Goal: Information Seeking & Learning: Learn about a topic

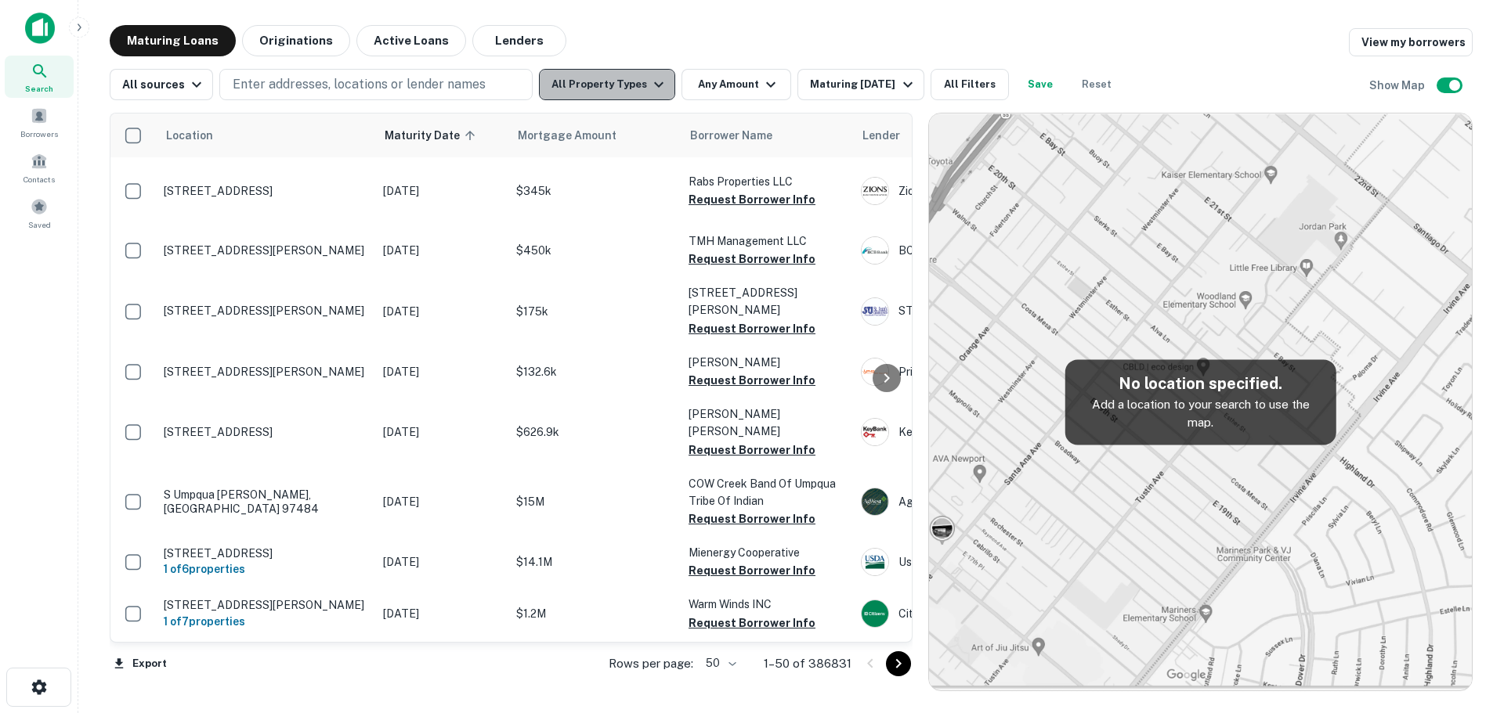
click at [628, 99] on button "All Property Types" at bounding box center [607, 84] width 136 height 31
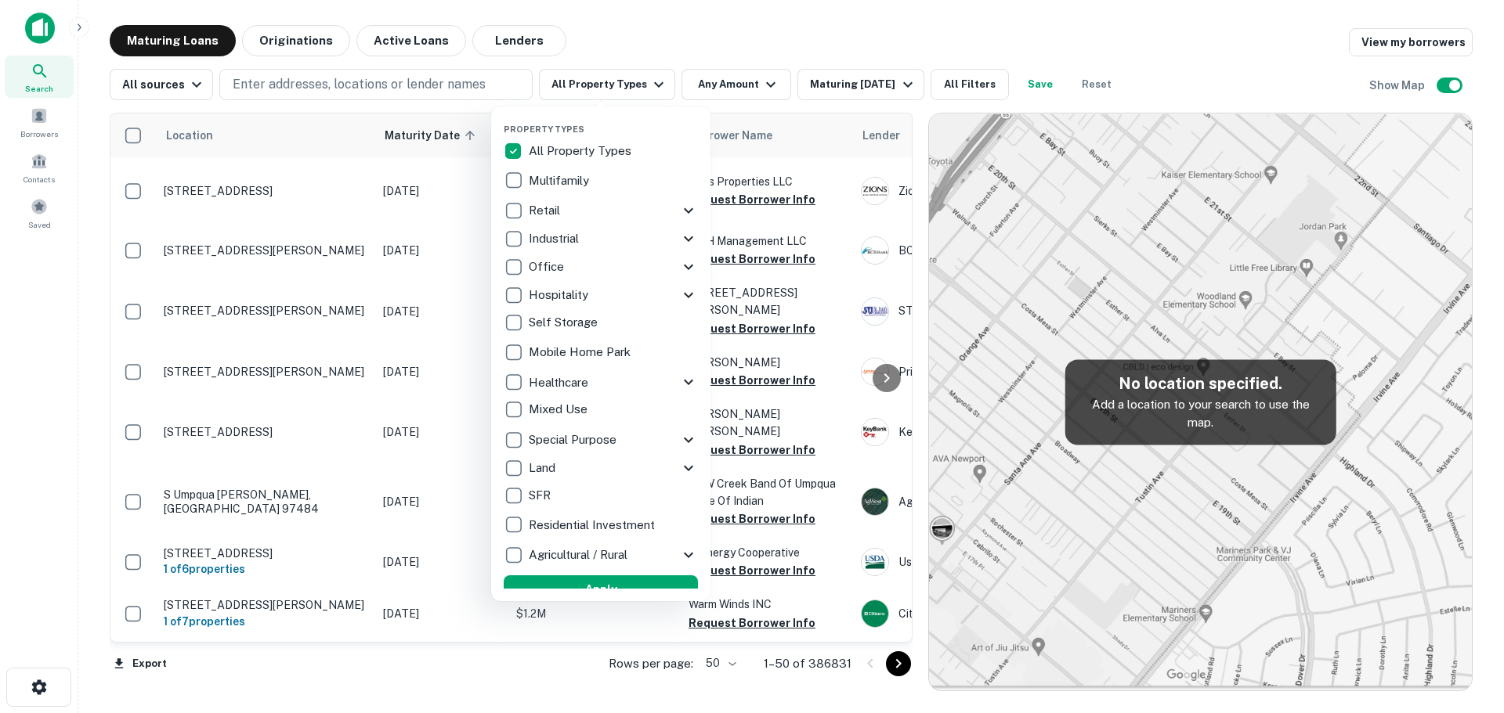
click at [605, 174] on div "Multifamily" at bounding box center [601, 181] width 194 height 27
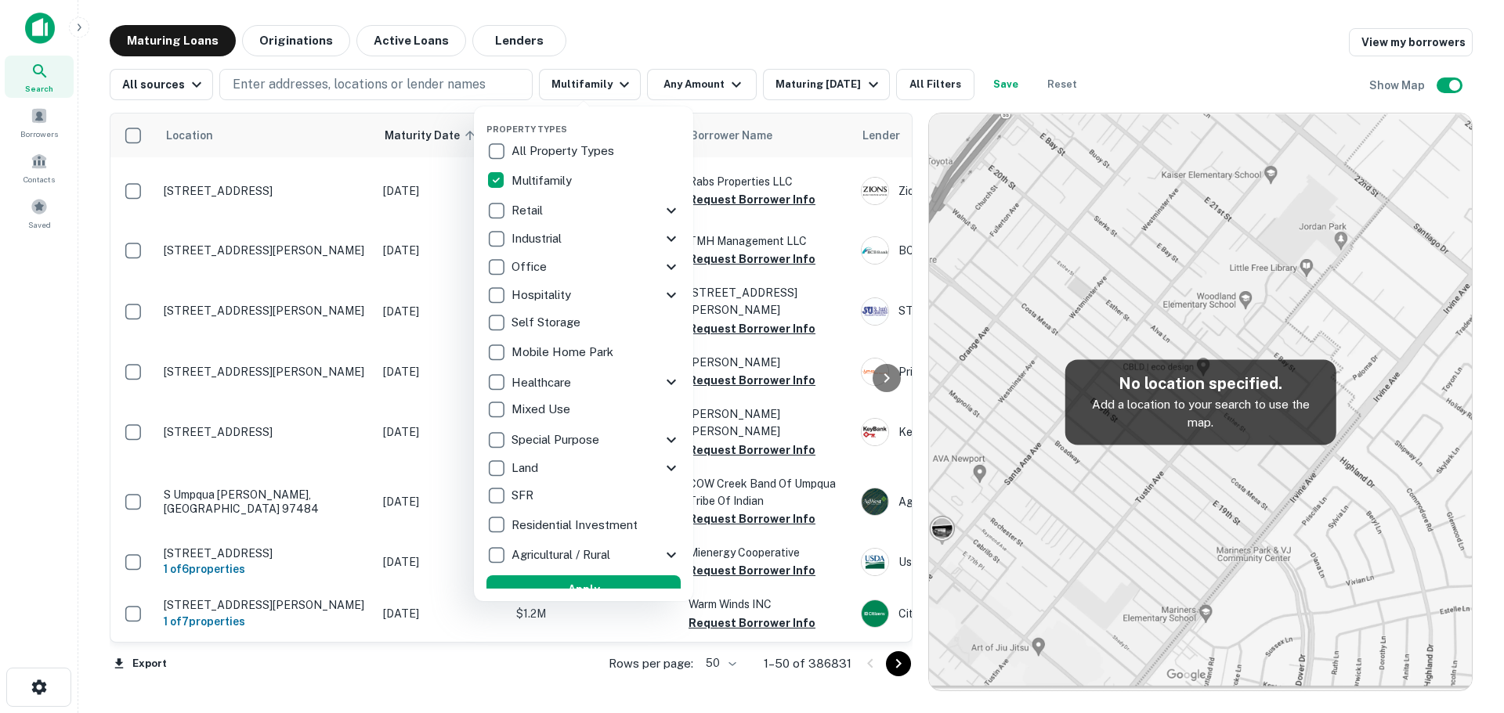
click at [632, 38] on div at bounding box center [752, 356] width 1504 height 713
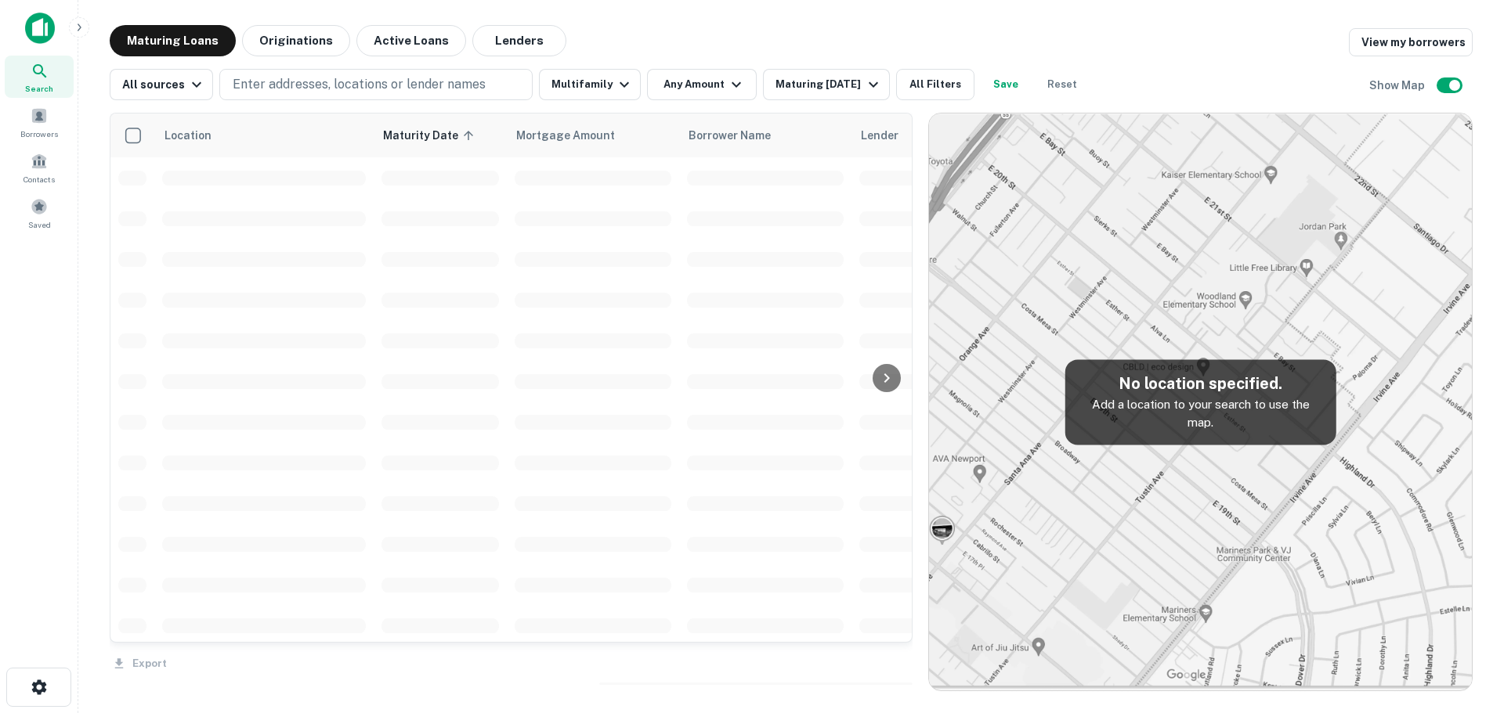
click at [718, 85] on div at bounding box center [752, 356] width 1504 height 713
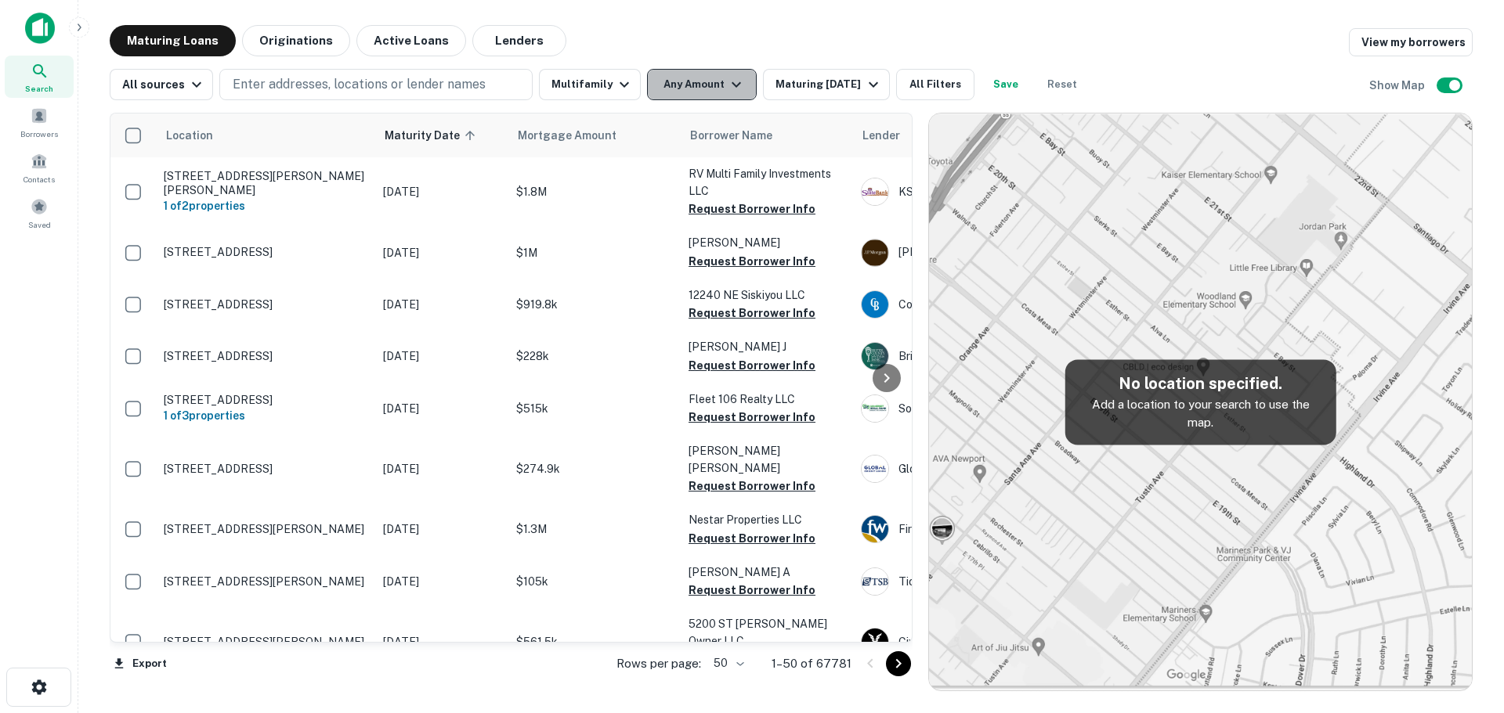
click at [687, 81] on button "Any Amount" at bounding box center [702, 84] width 110 height 31
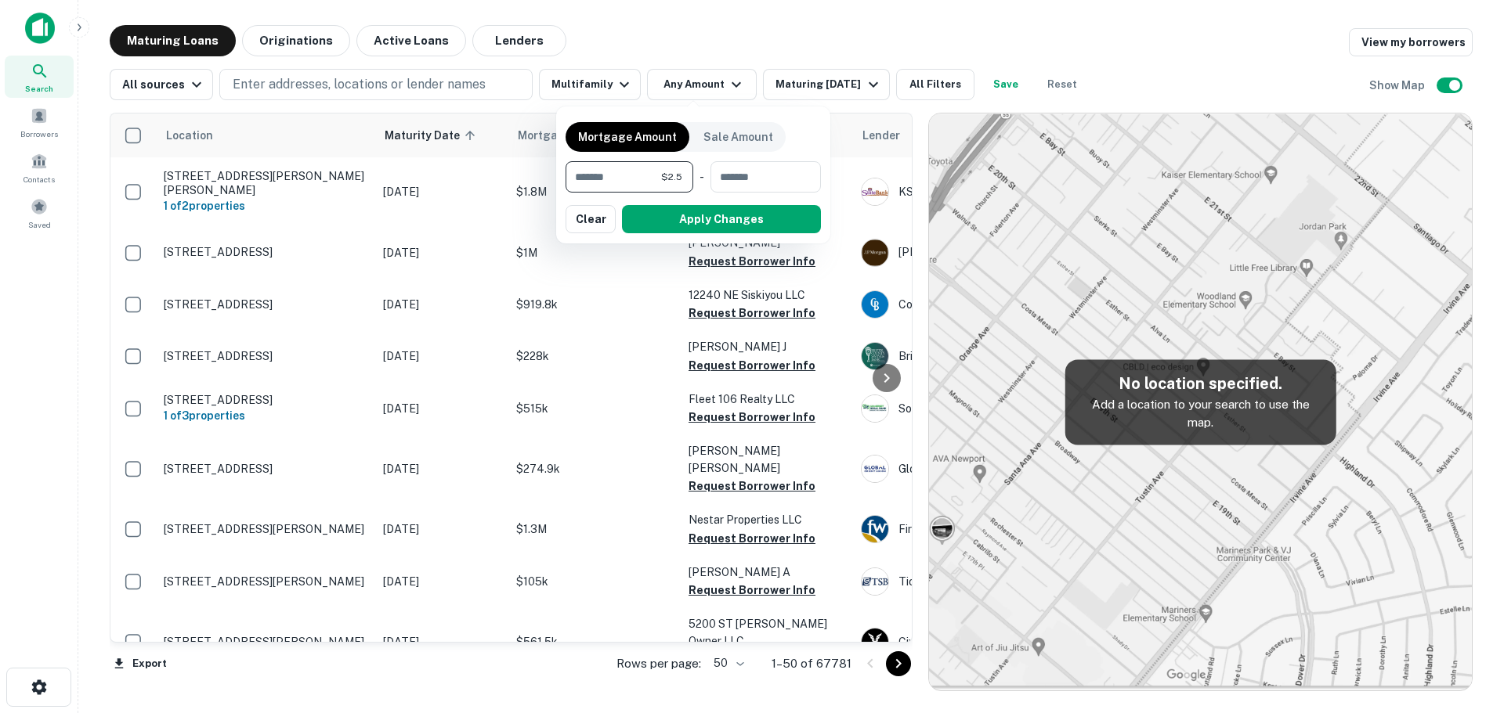
type input "*"
type input "*******"
click at [717, 224] on button "Apply Changes" at bounding box center [721, 219] width 199 height 28
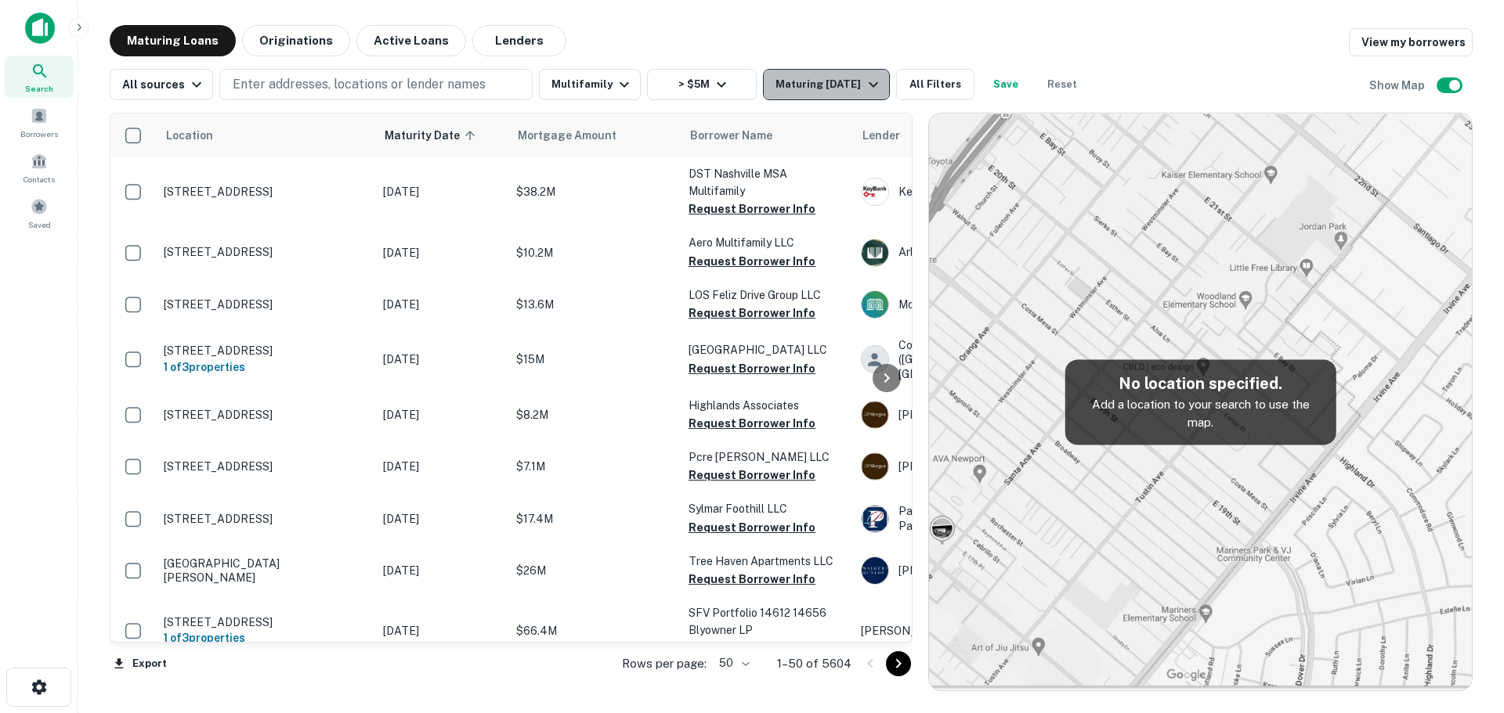
click at [849, 83] on div "Maturing In 1 Year" at bounding box center [828, 84] width 107 height 19
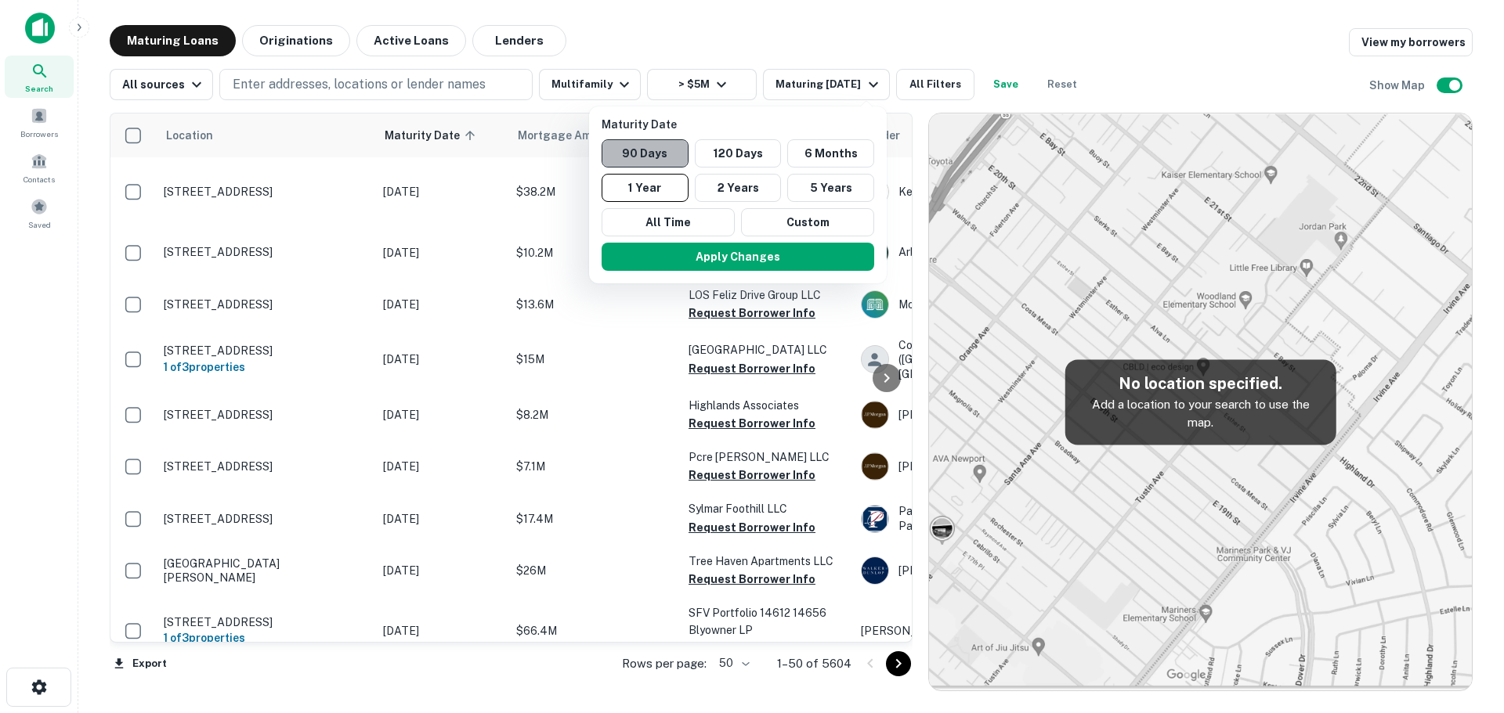
click at [666, 144] on button "90 Days" at bounding box center [644, 153] width 87 height 28
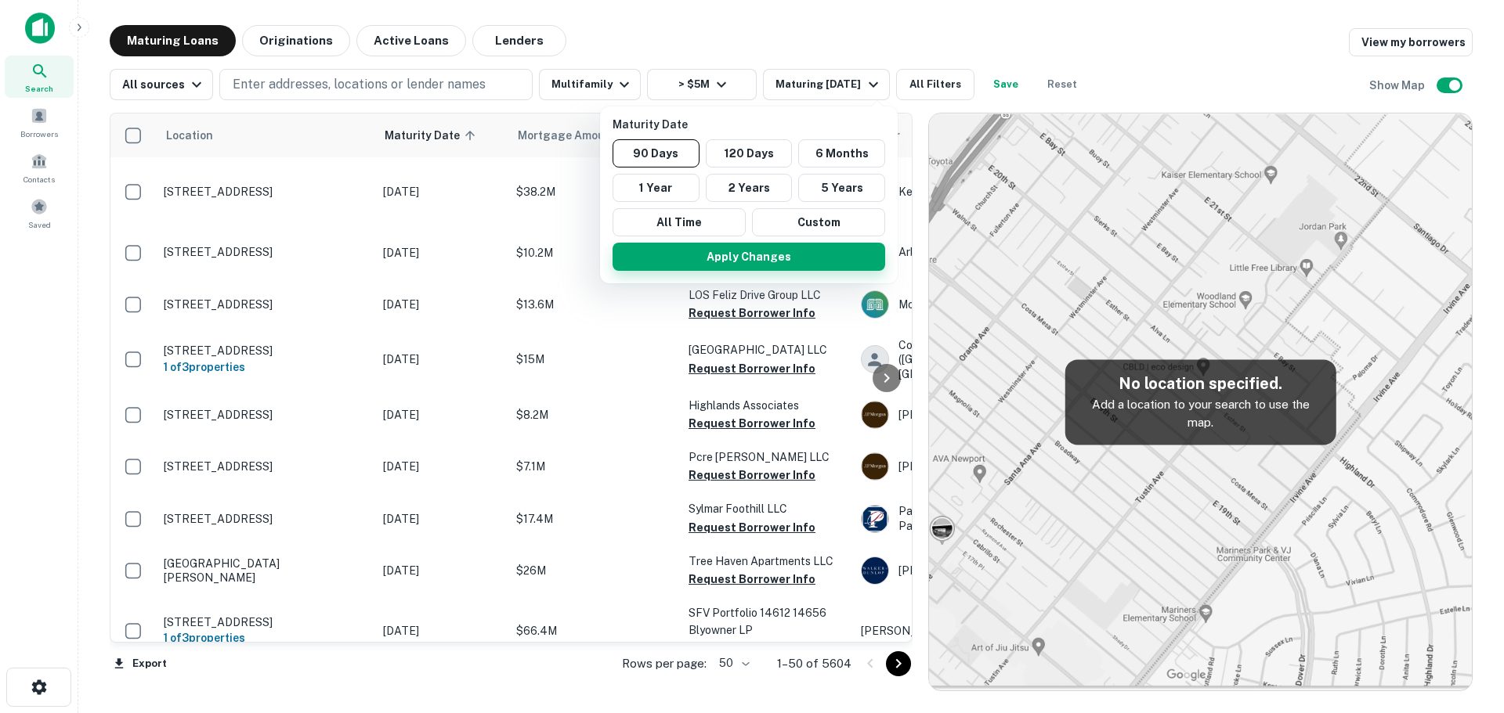
click at [755, 247] on button "Apply Changes" at bounding box center [748, 257] width 273 height 28
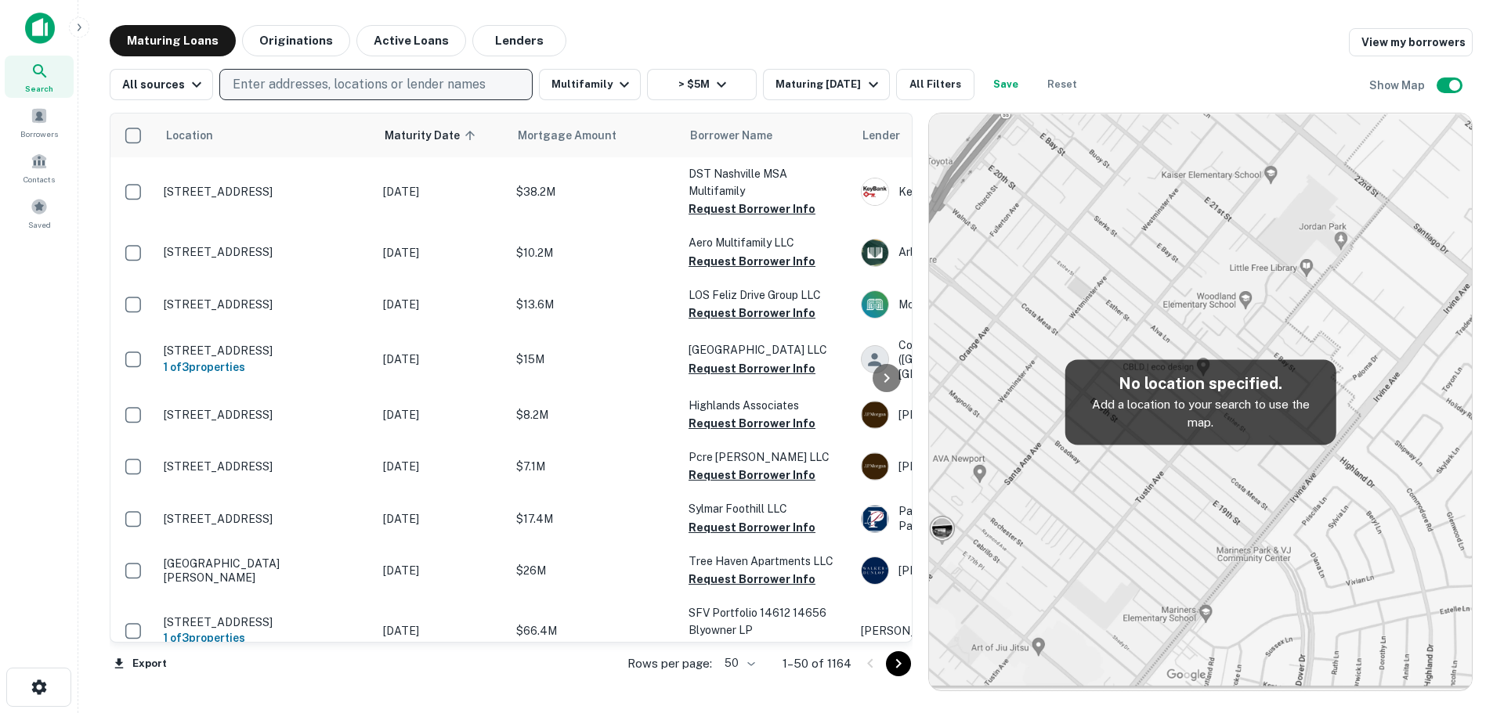
click at [287, 88] on p "Enter addresses, locations or lender names" at bounding box center [359, 84] width 253 height 19
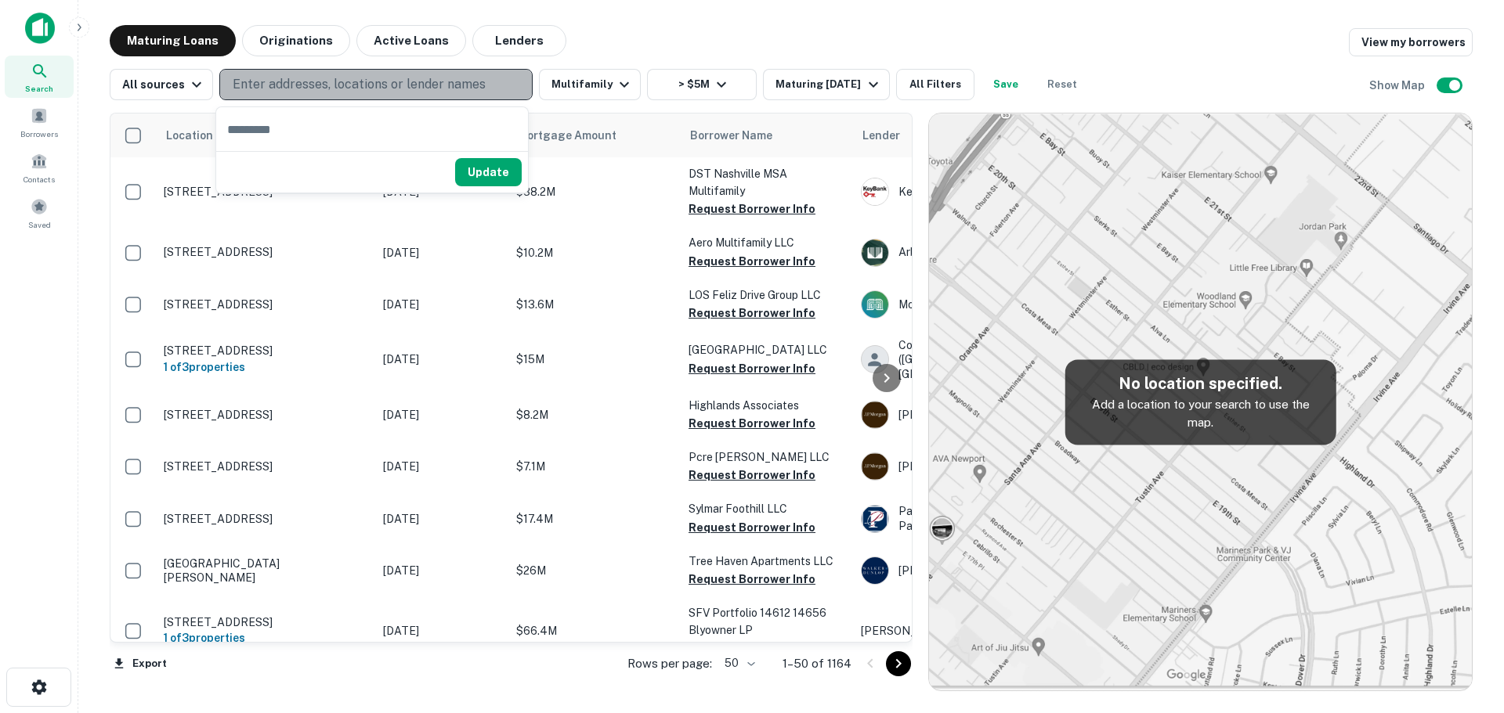
click at [287, 88] on p "Enter addresses, locations or lender names" at bounding box center [359, 84] width 253 height 19
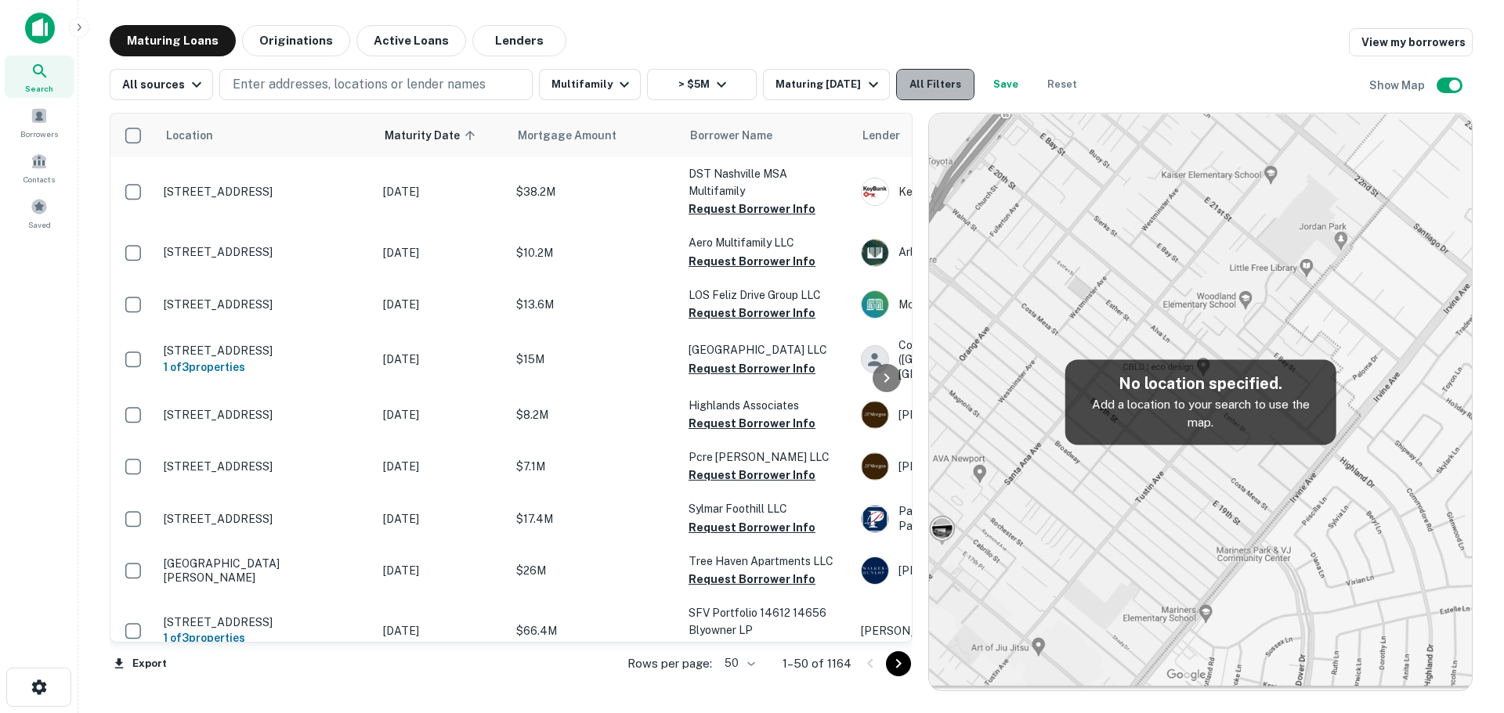
click at [952, 91] on button "All Filters" at bounding box center [935, 84] width 78 height 31
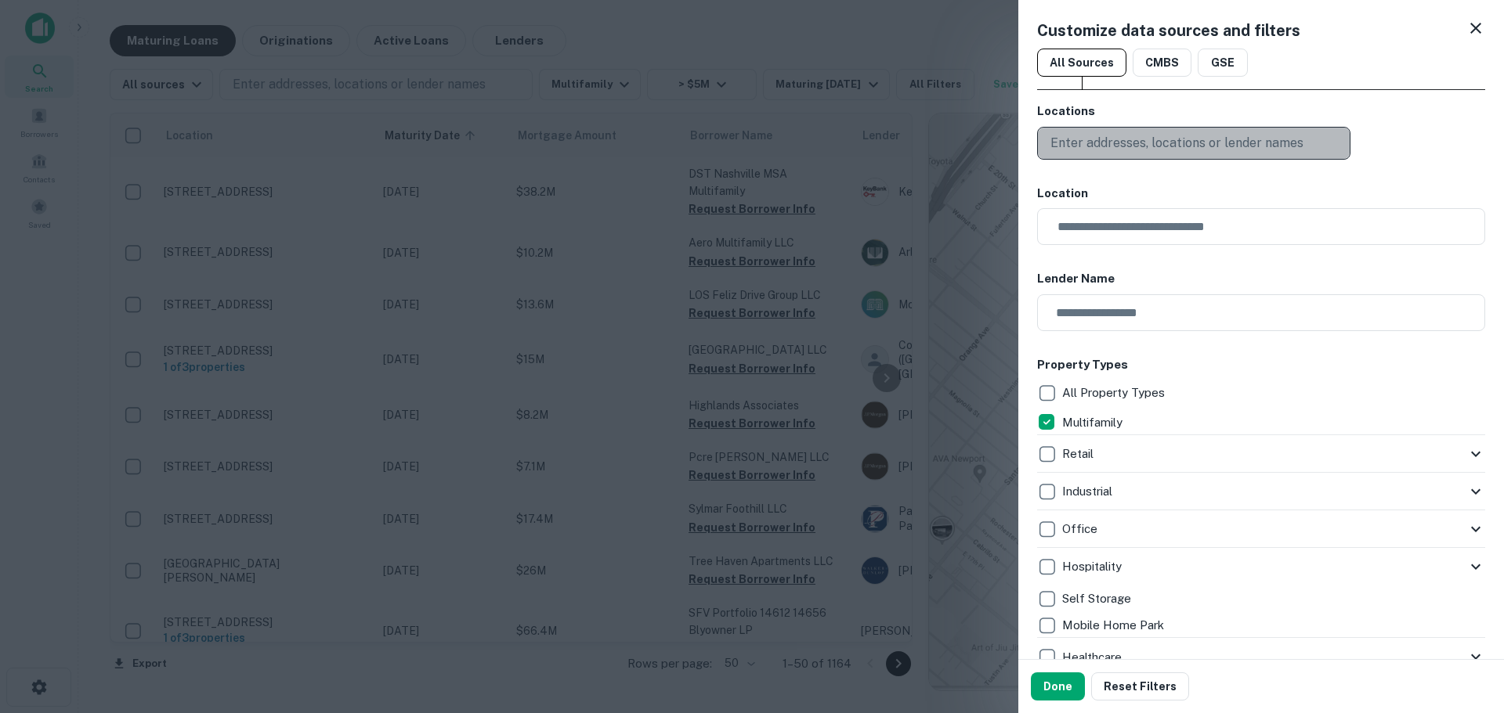
click at [1178, 147] on p "Enter addresses, locations or lender names" at bounding box center [1176, 143] width 253 height 19
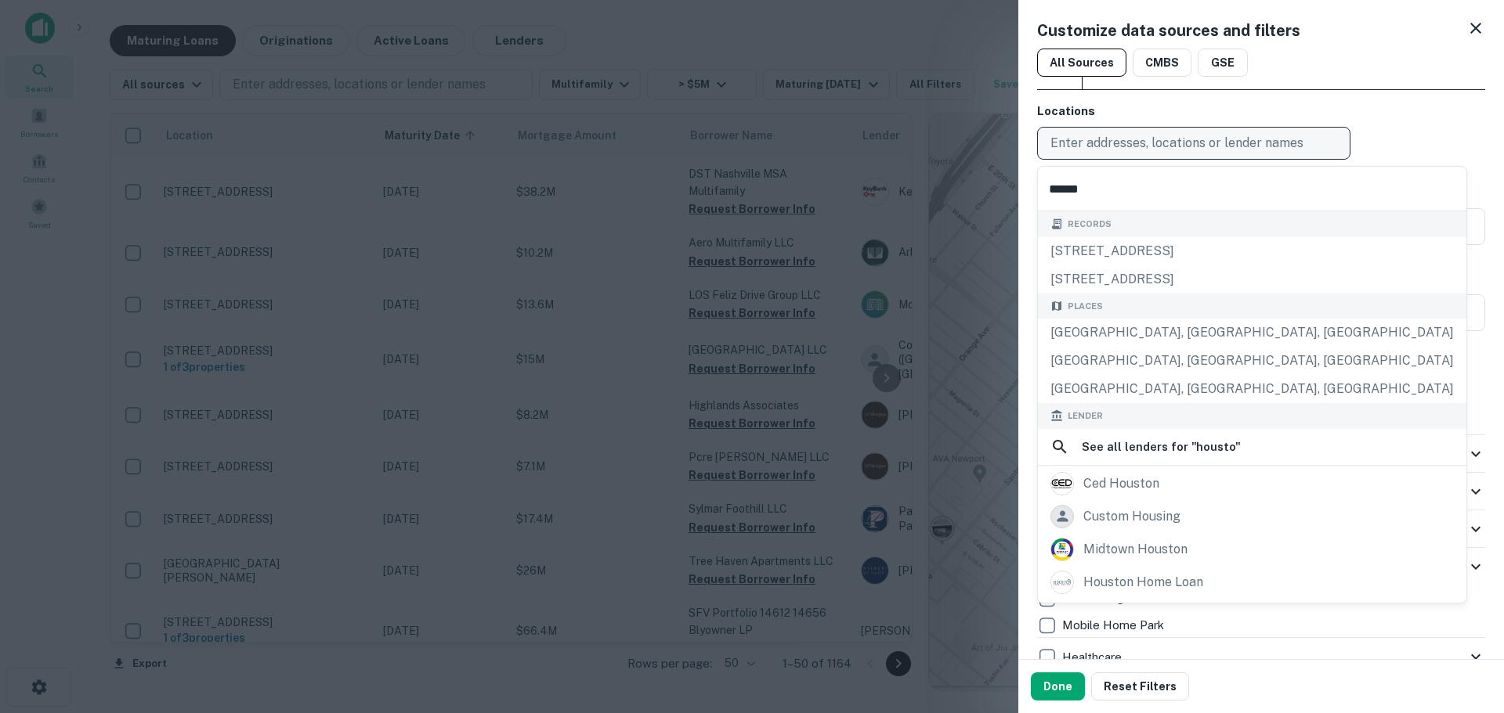
type input "*******"
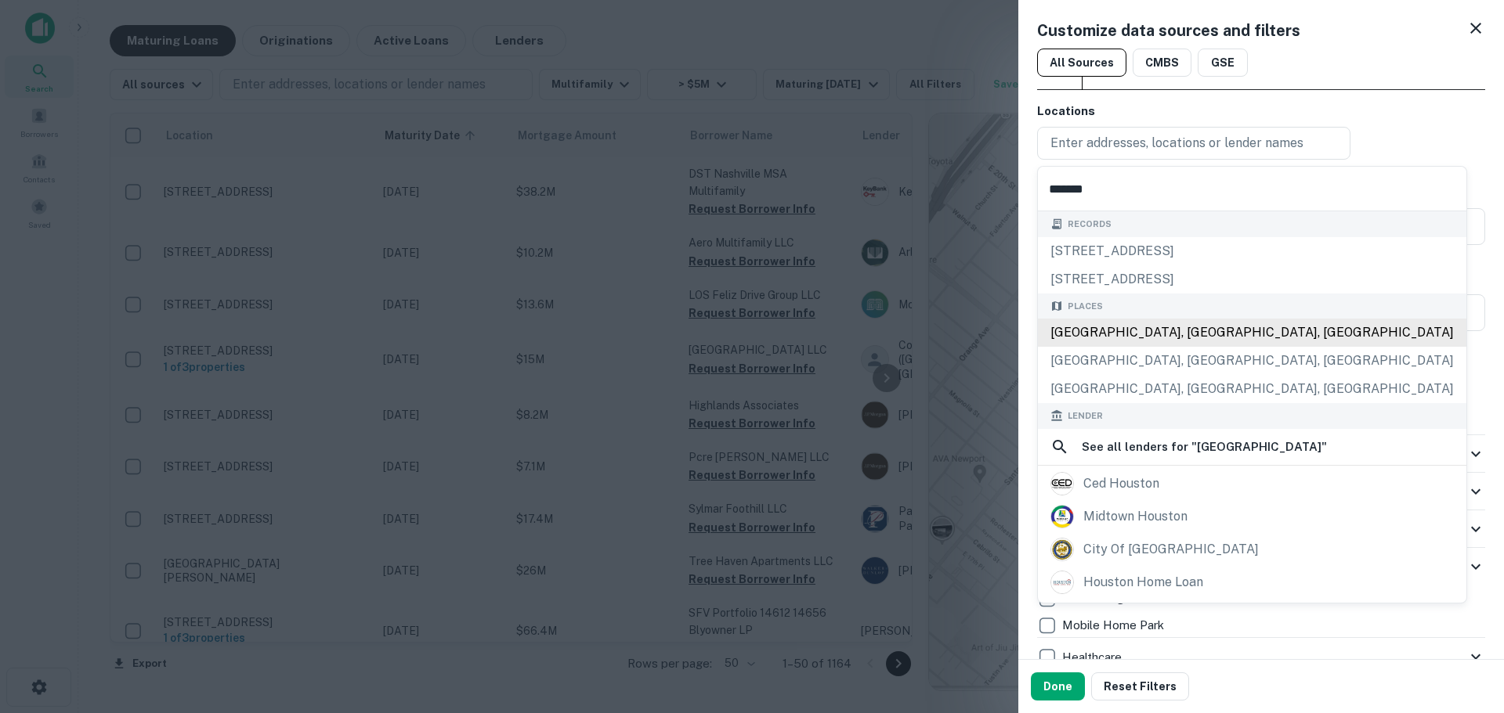
click at [1060, 325] on div "Places Houston, TX, USA Aldine, TX, USA South Houston, TX, USA" at bounding box center [1252, 349] width 428 height 110
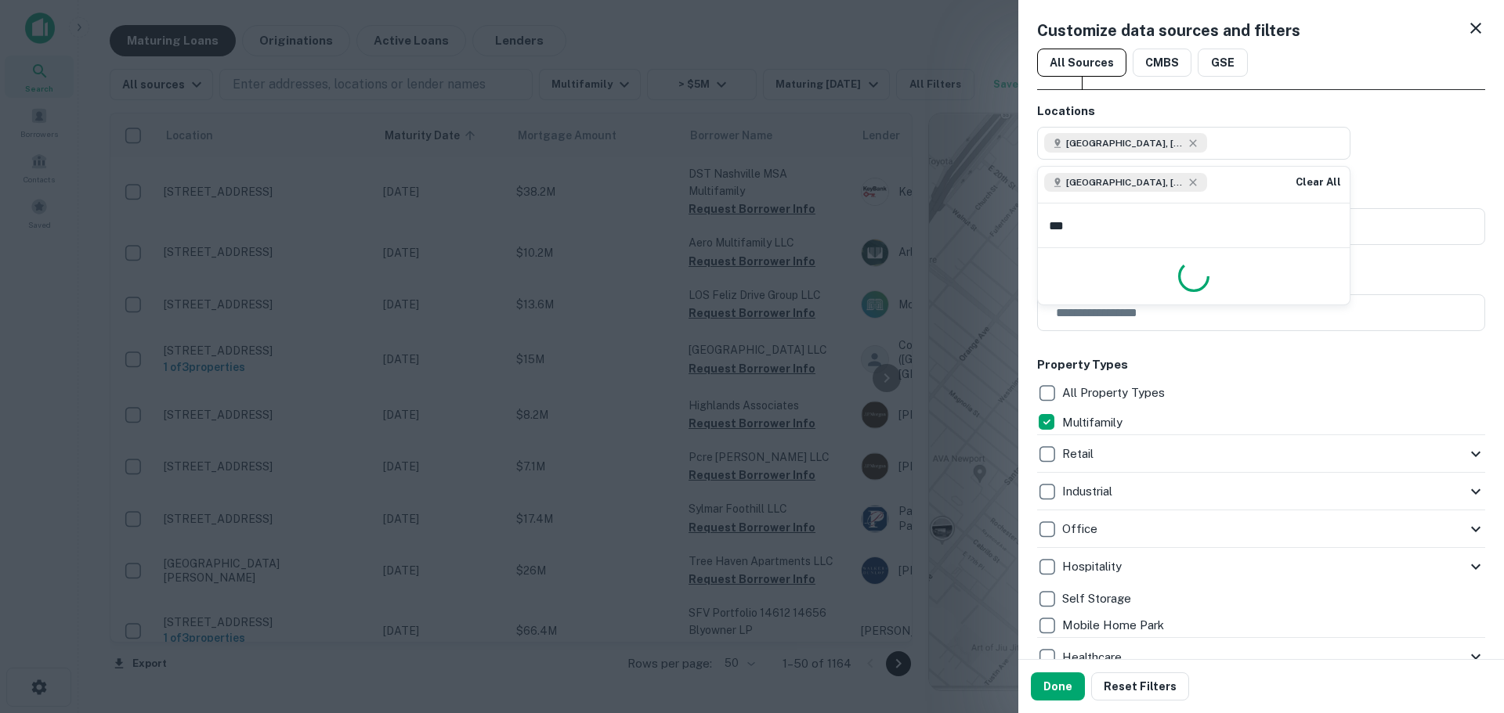
type input "****"
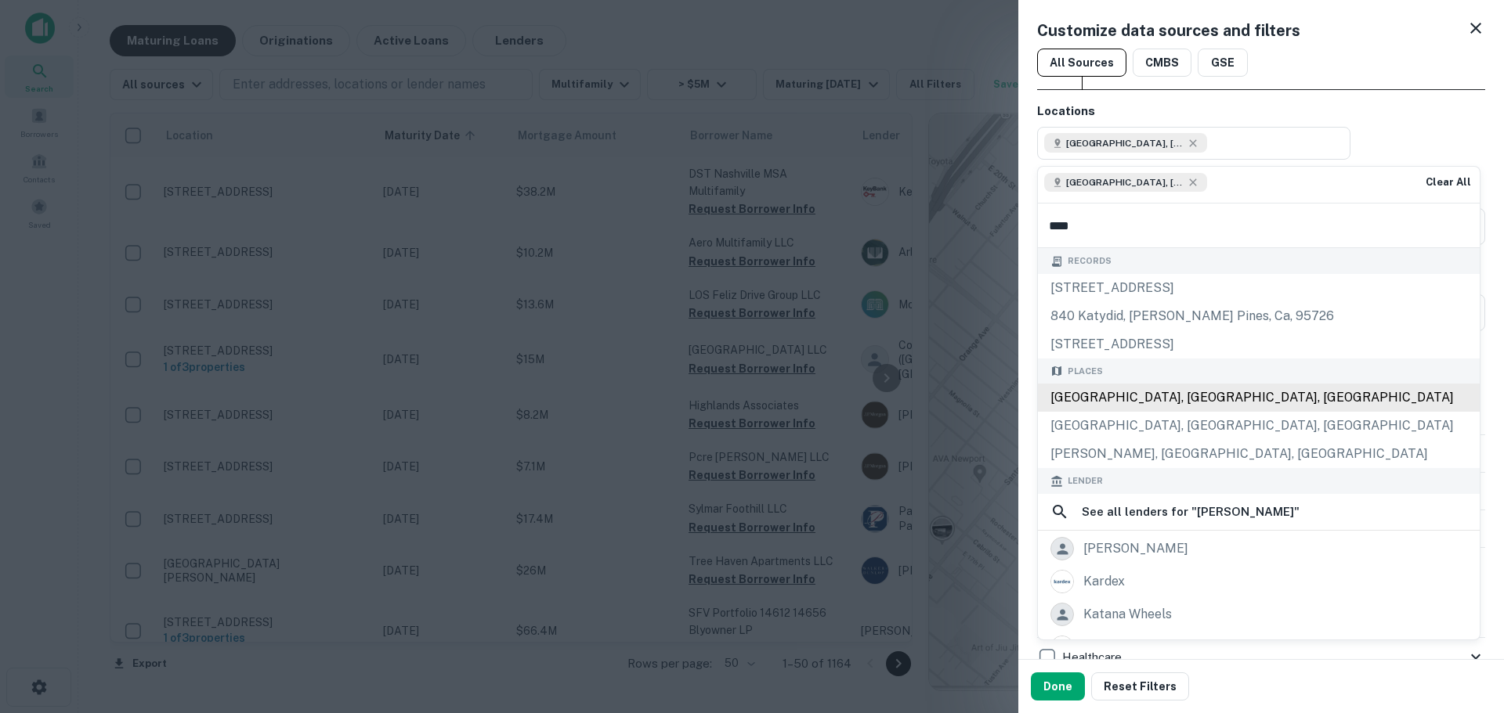
click at [1118, 385] on div "Katy, TX, USA" at bounding box center [1259, 398] width 442 height 28
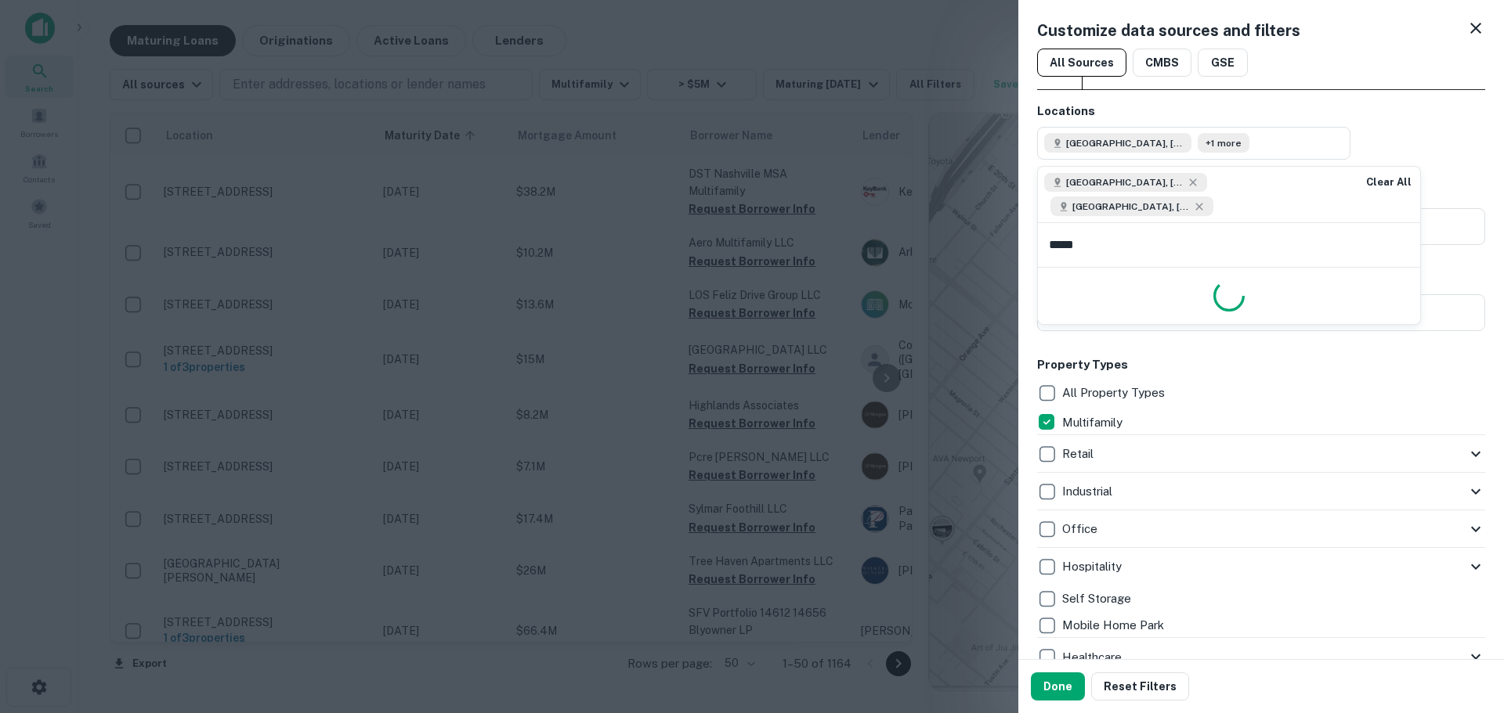
type input "******"
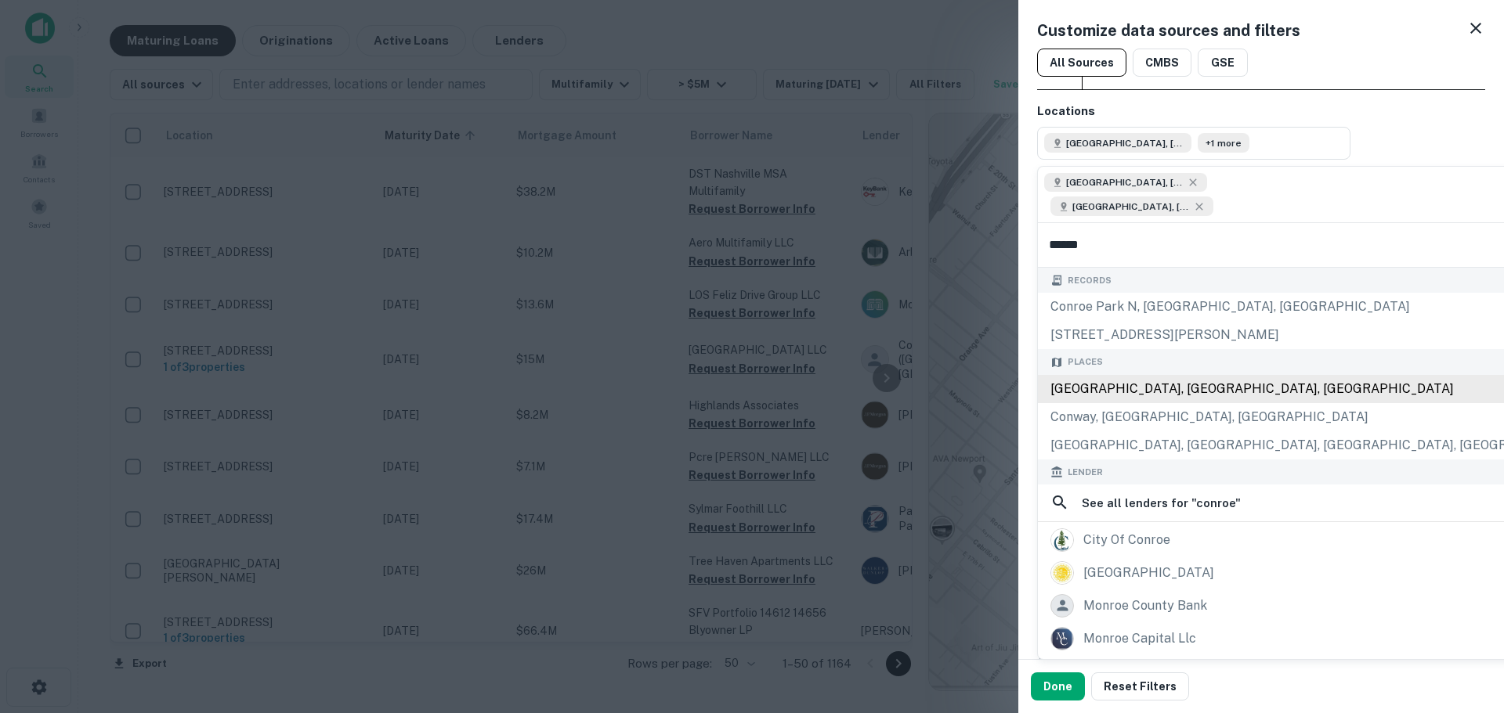
click at [1150, 376] on div "Places Conroe, TX, USA Conway, AR, USA Conroe Lake Court, Pearland, TX, USA" at bounding box center [1320, 404] width 565 height 110
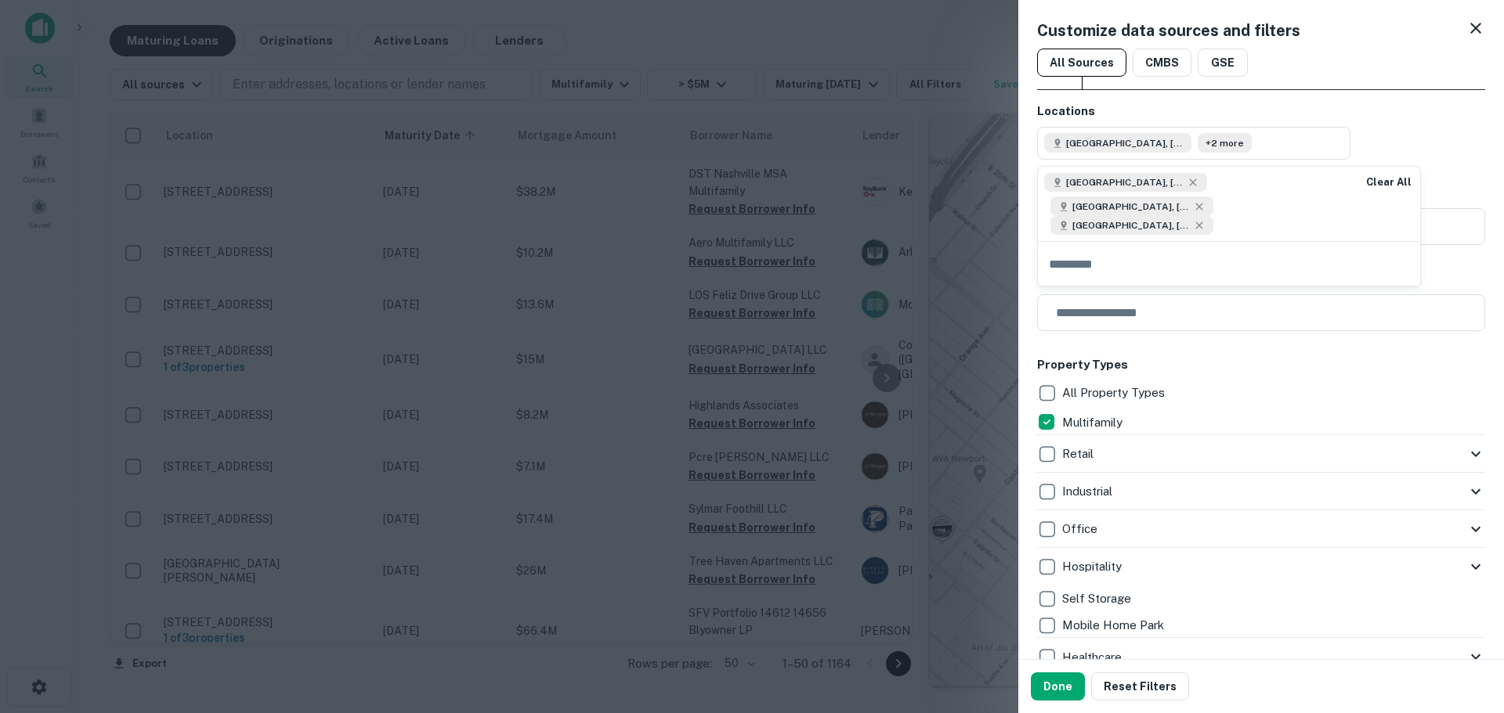
click at [1196, 204] on div "Houston, TX, USA Katy, TX, USA Conroe, TX, USA" at bounding box center [1194, 204] width 313 height 74
click at [1186, 212] on div "Houston, TX, USA Katy, TX, USA Conroe, TX, USA" at bounding box center [1194, 204] width 313 height 74
click at [1180, 244] on input "text" at bounding box center [1229, 264] width 382 height 44
type input "*"
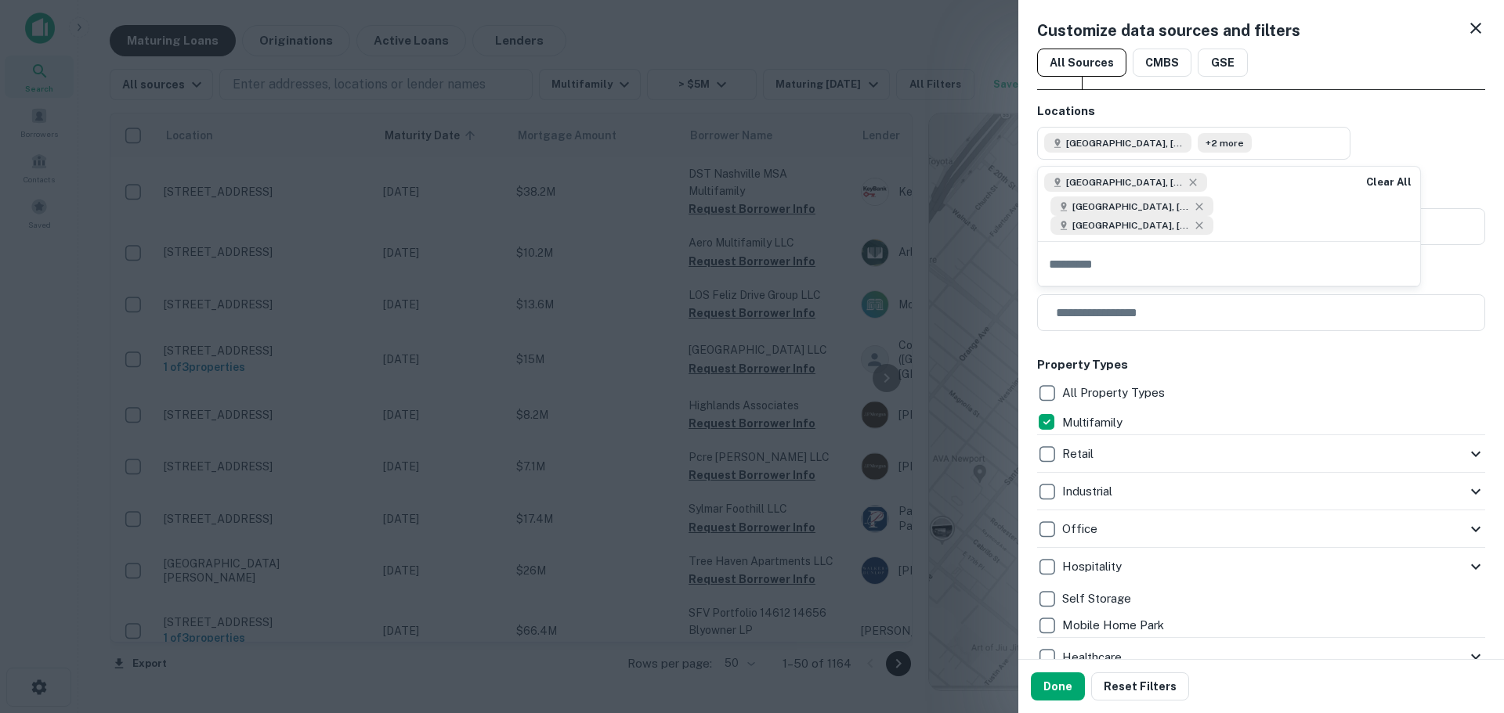
click at [1445, 155] on div "Locations Houston, TX, USA +2 more" at bounding box center [1261, 131] width 448 height 57
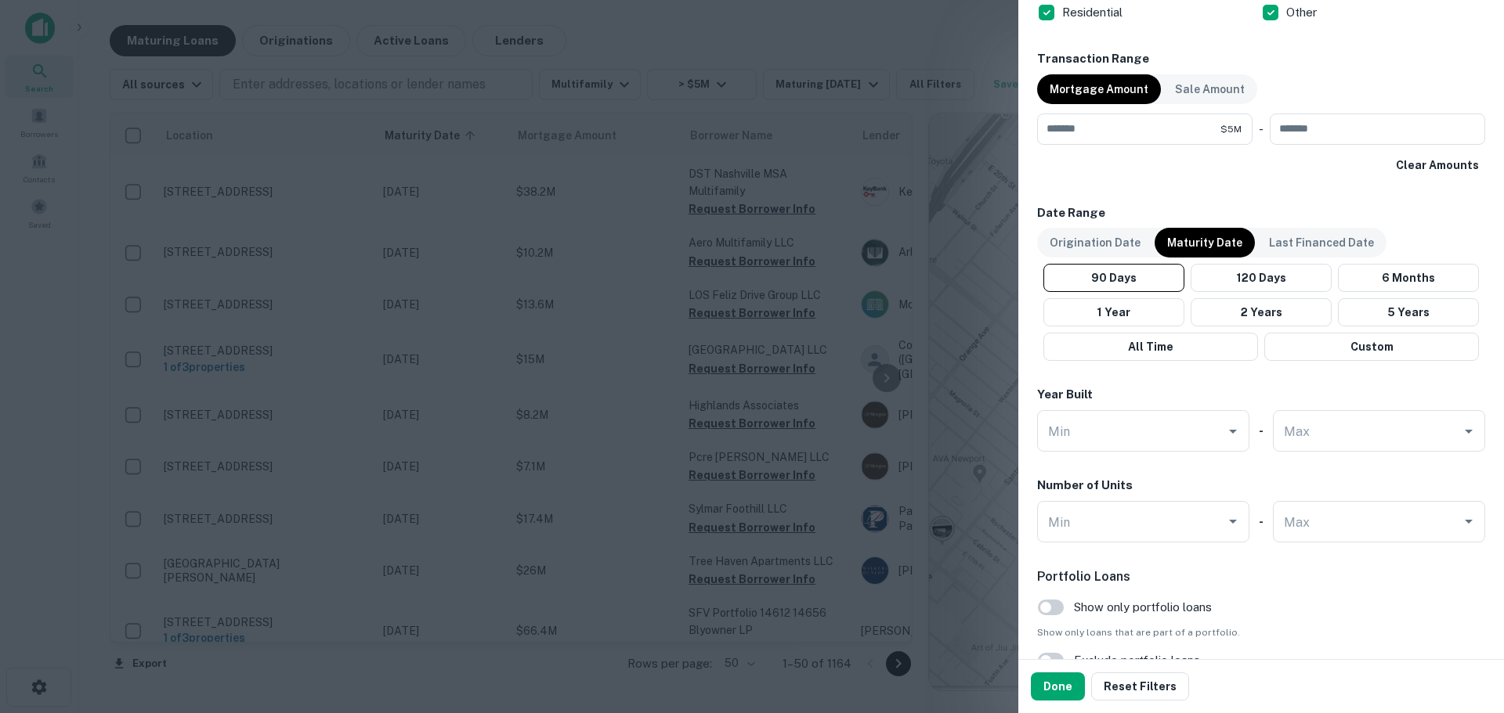
scroll to position [1331, 0]
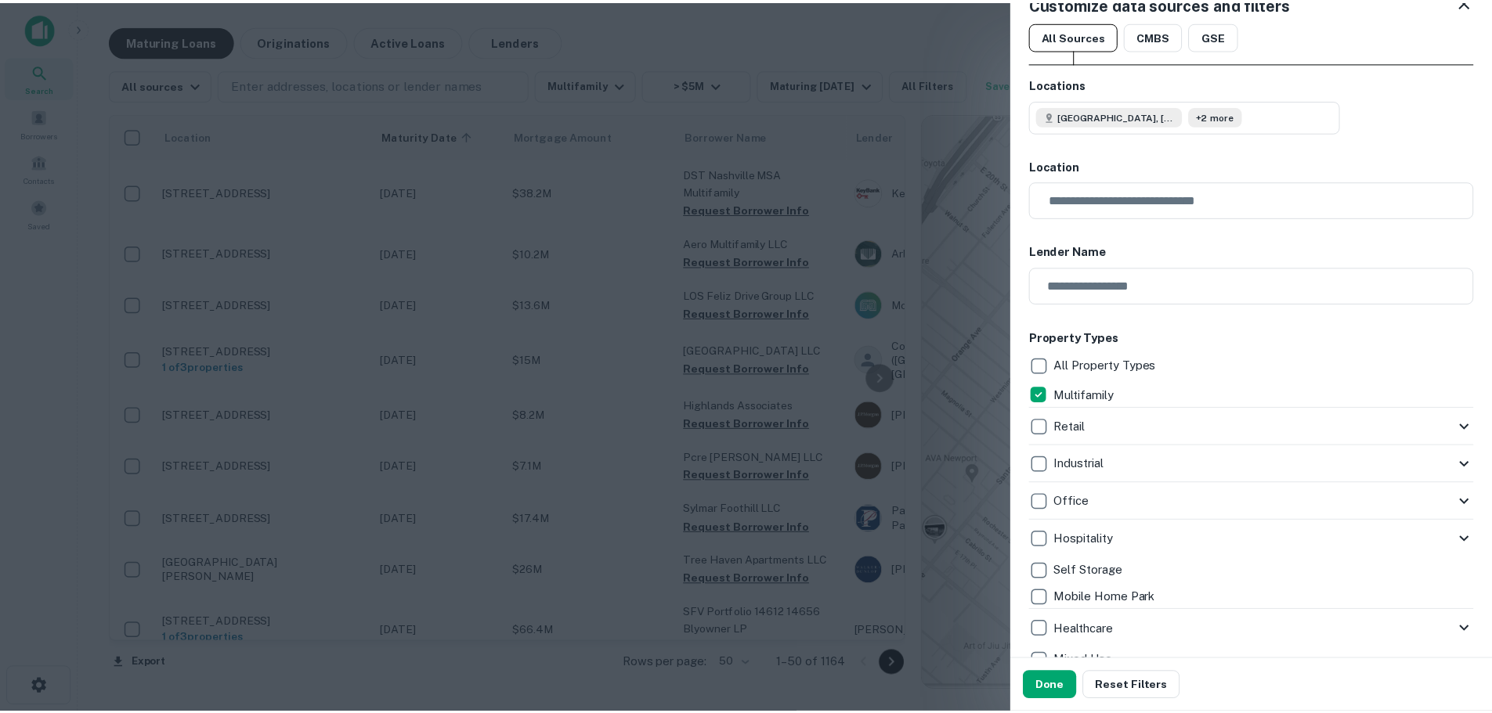
scroll to position [0, 0]
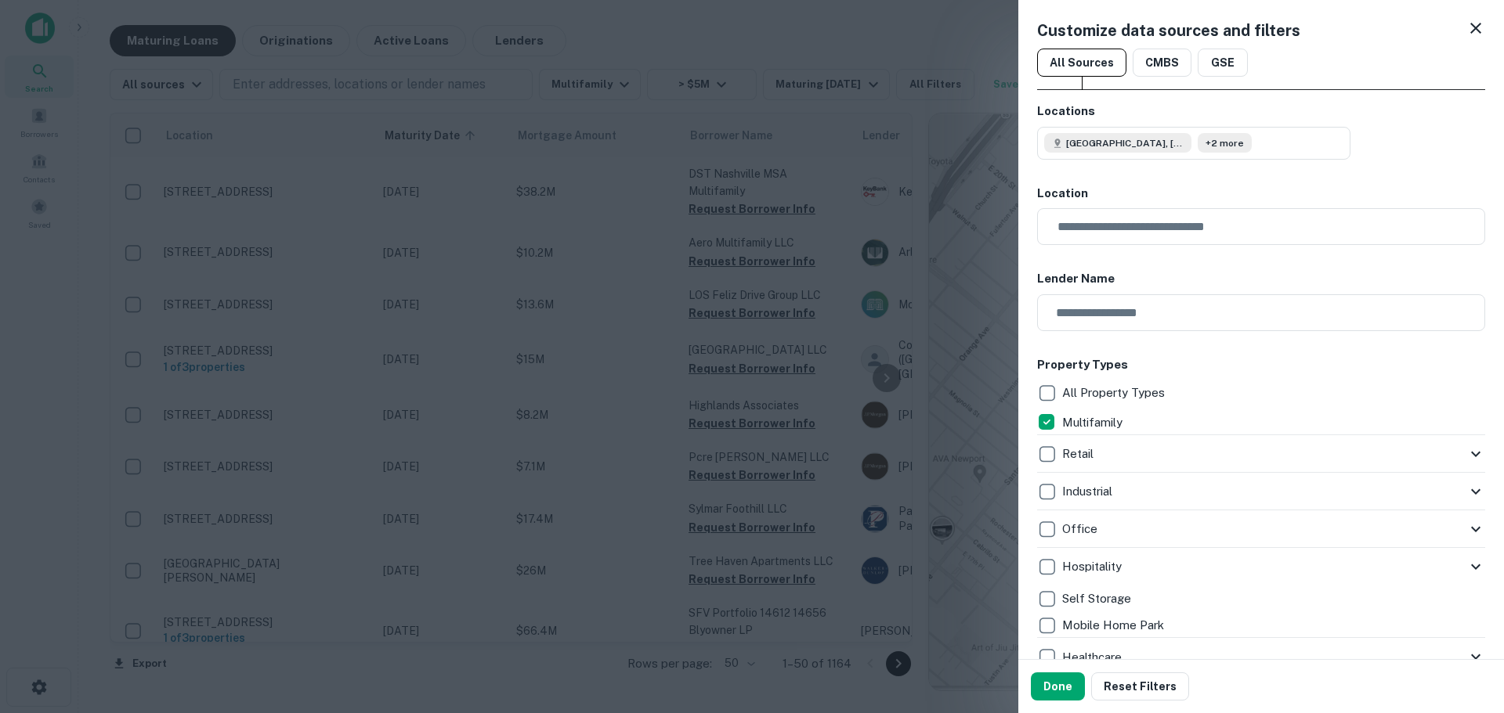
click at [1446, 34] on div "Customize data sources and filters" at bounding box center [1261, 30] width 448 height 23
click at [1466, 23] on icon at bounding box center [1475, 28] width 19 height 19
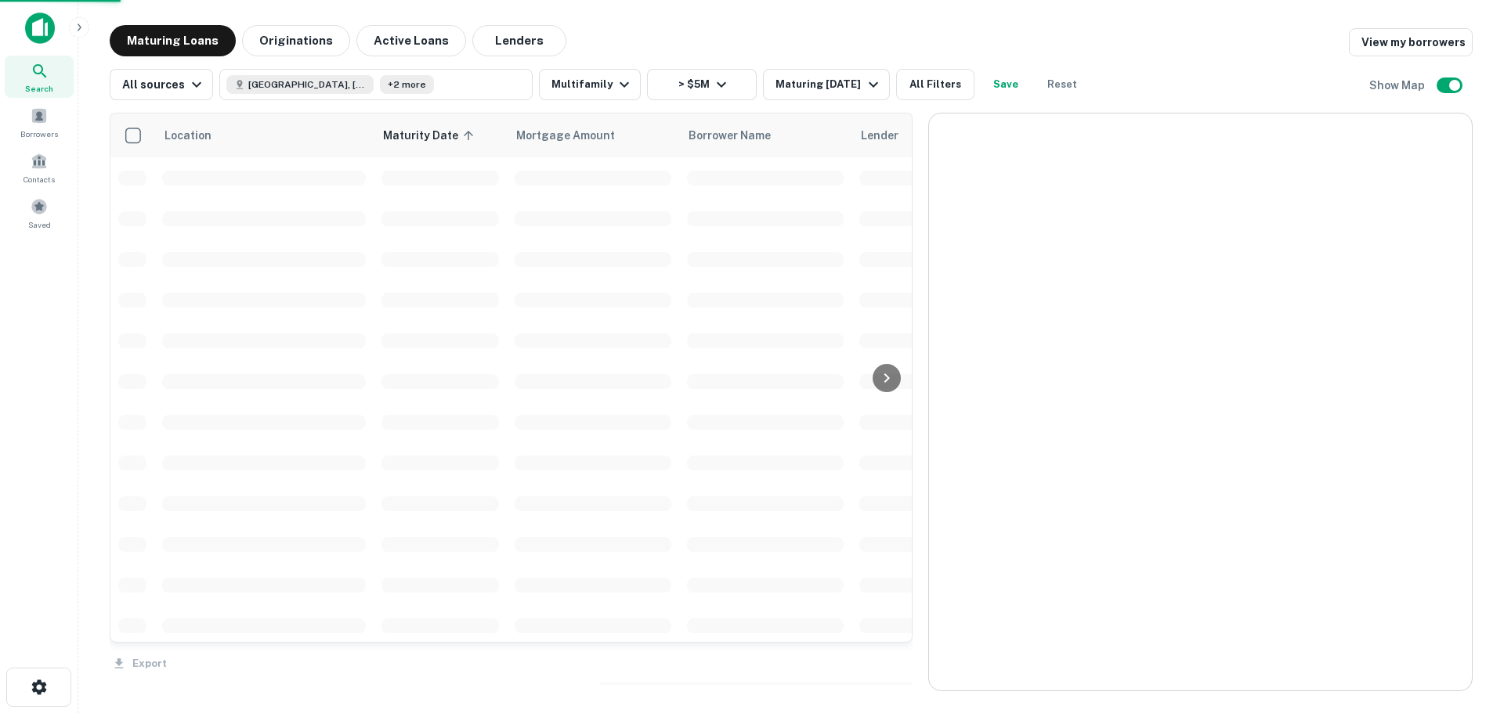
click at [1009, 78] on button "Save" at bounding box center [1005, 84] width 50 height 31
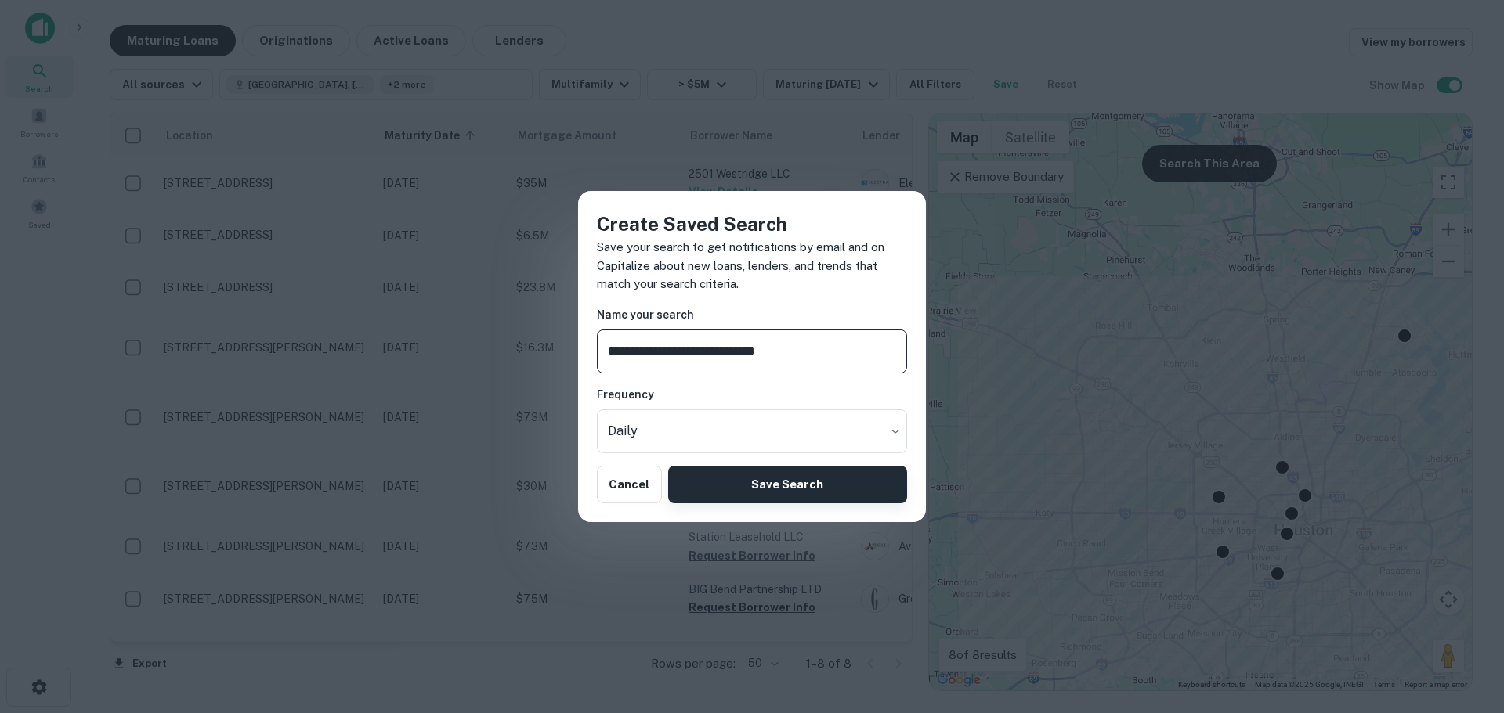
type input "**********"
click at [793, 485] on button "Save Search" at bounding box center [787, 485] width 239 height 38
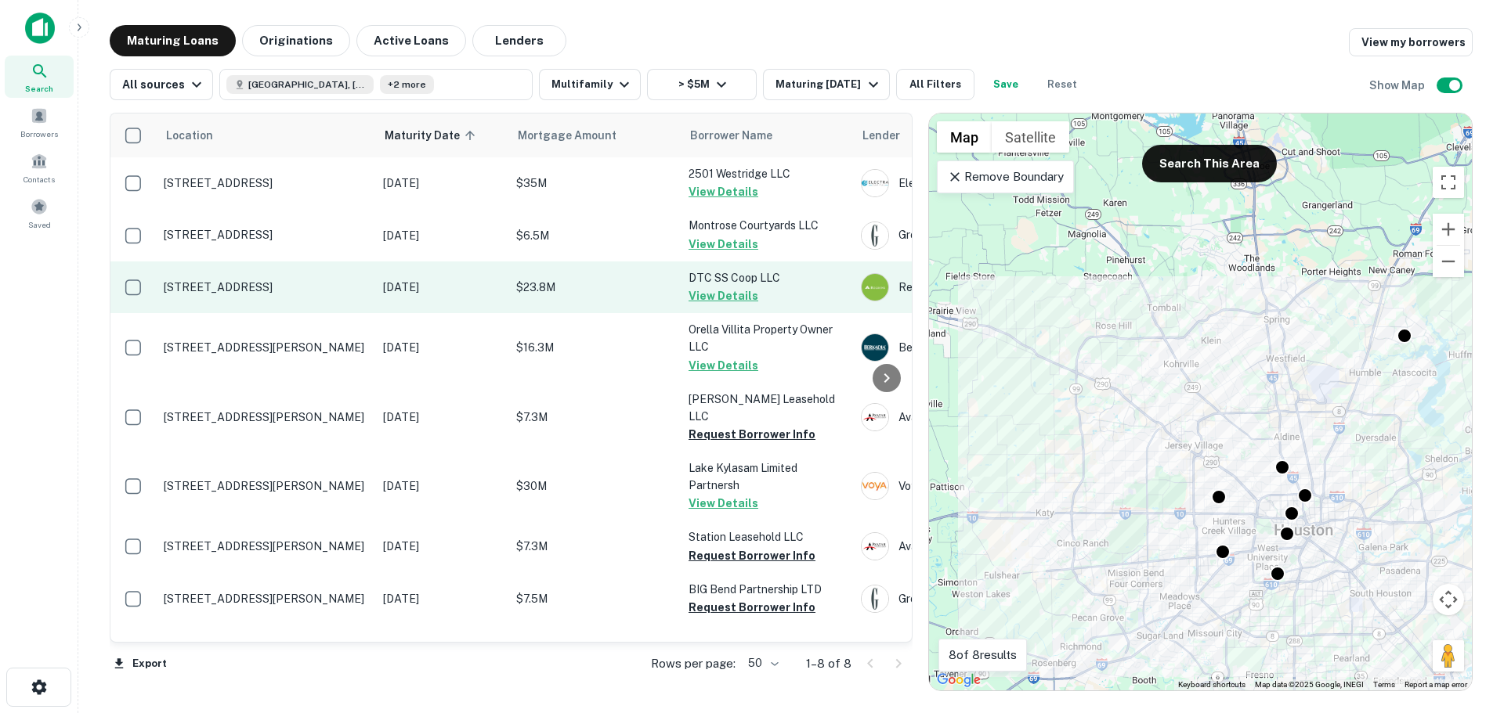
click at [279, 295] on td "3003 Summer St Houston, TX 77007" at bounding box center [265, 288] width 219 height 52
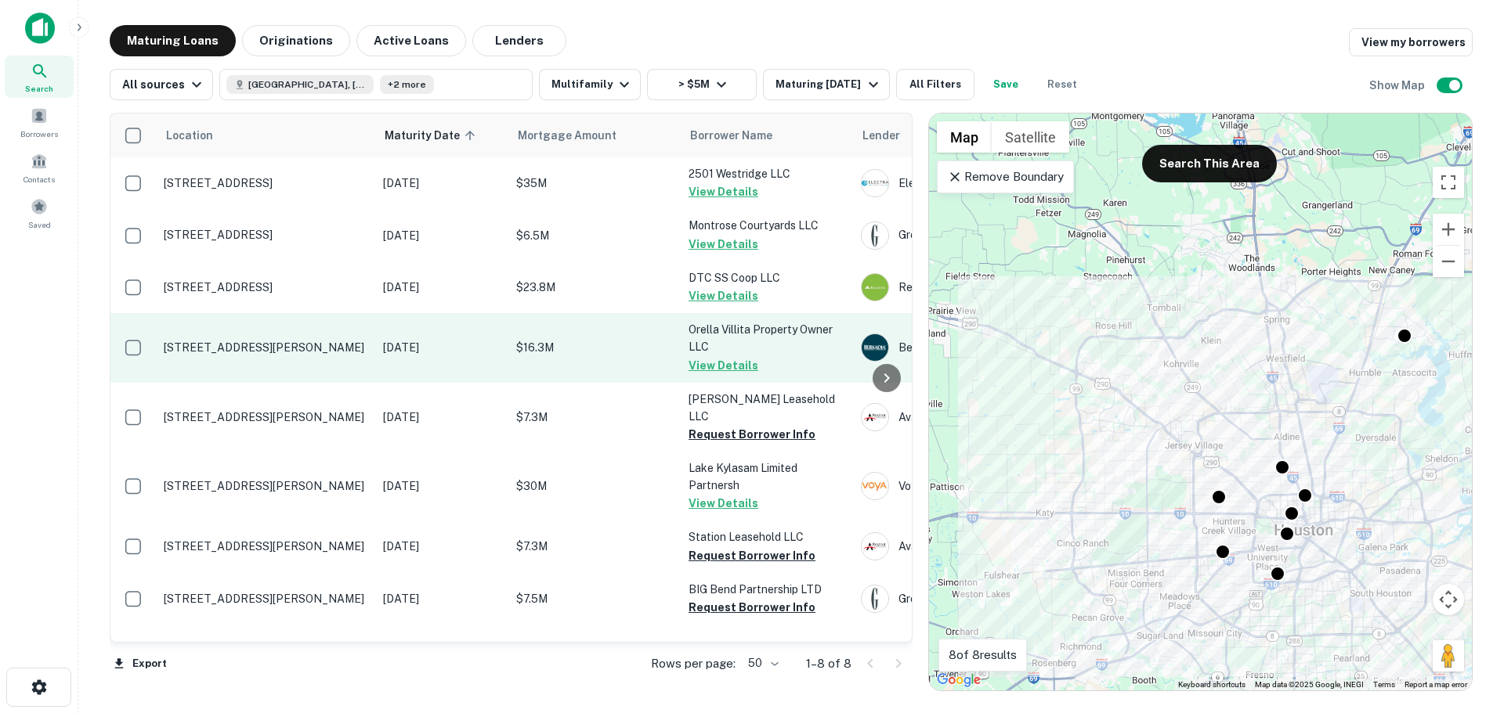
click at [244, 345] on p "5959 Bonhomme Rd Houston, TX 77036" at bounding box center [266, 348] width 204 height 14
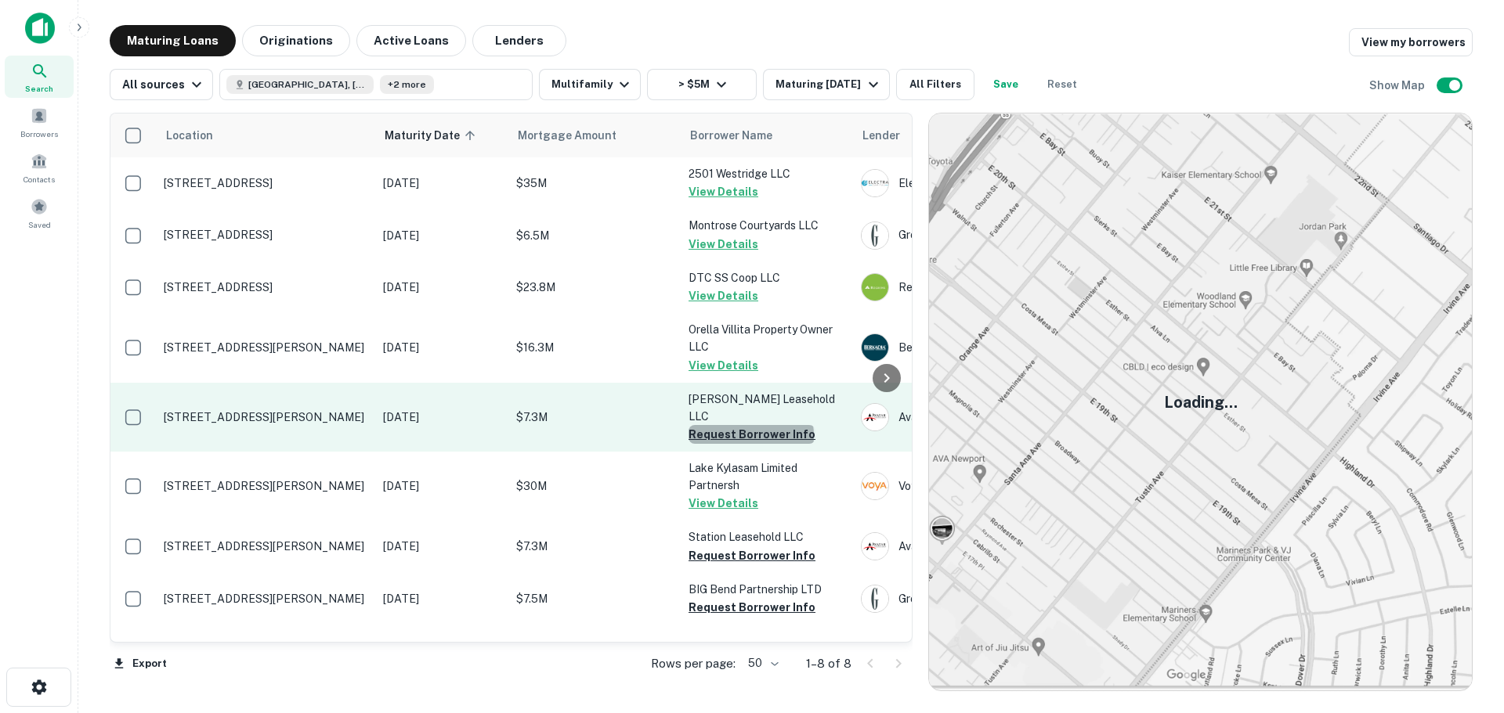
click at [750, 425] on button "Request Borrower Info" at bounding box center [751, 434] width 127 height 19
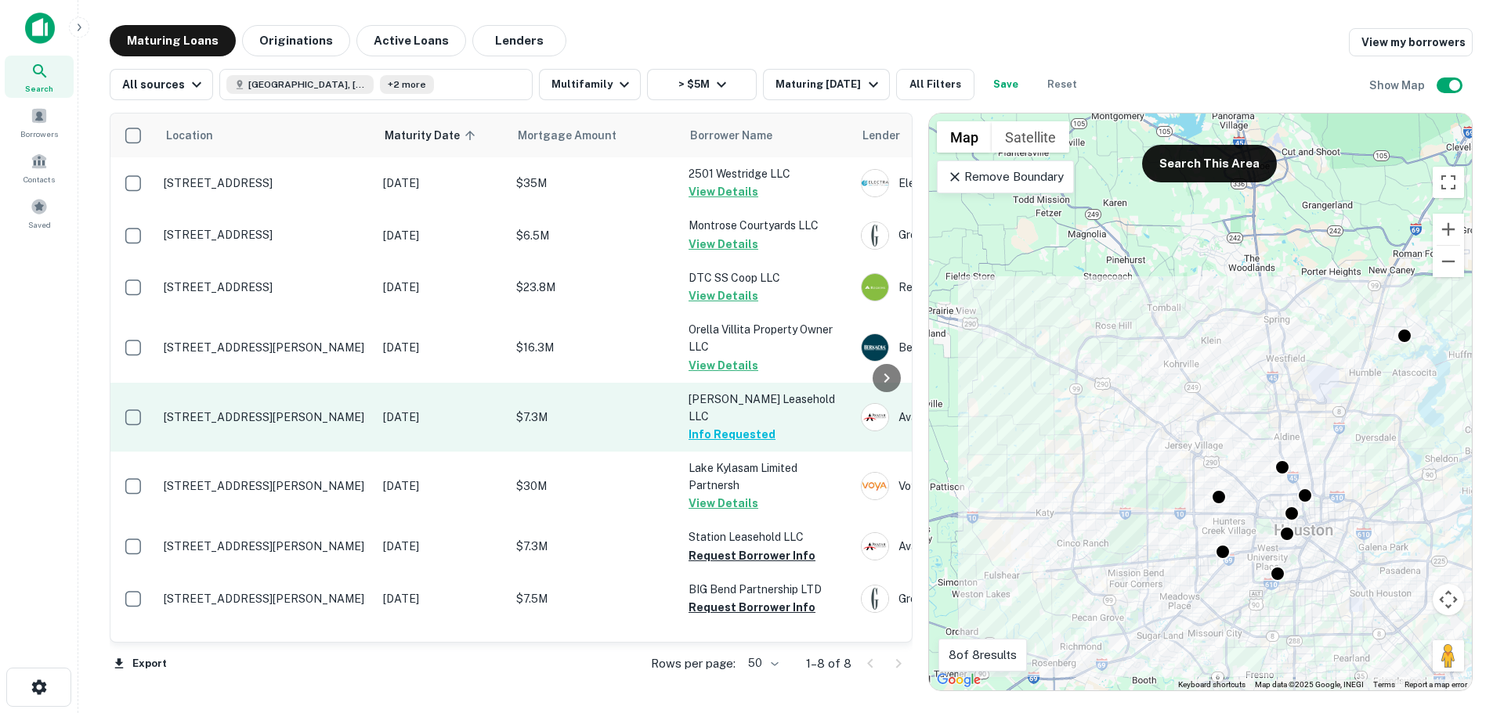
click at [336, 416] on td "601 W Donovan St Houston, TX 77091" at bounding box center [265, 417] width 219 height 69
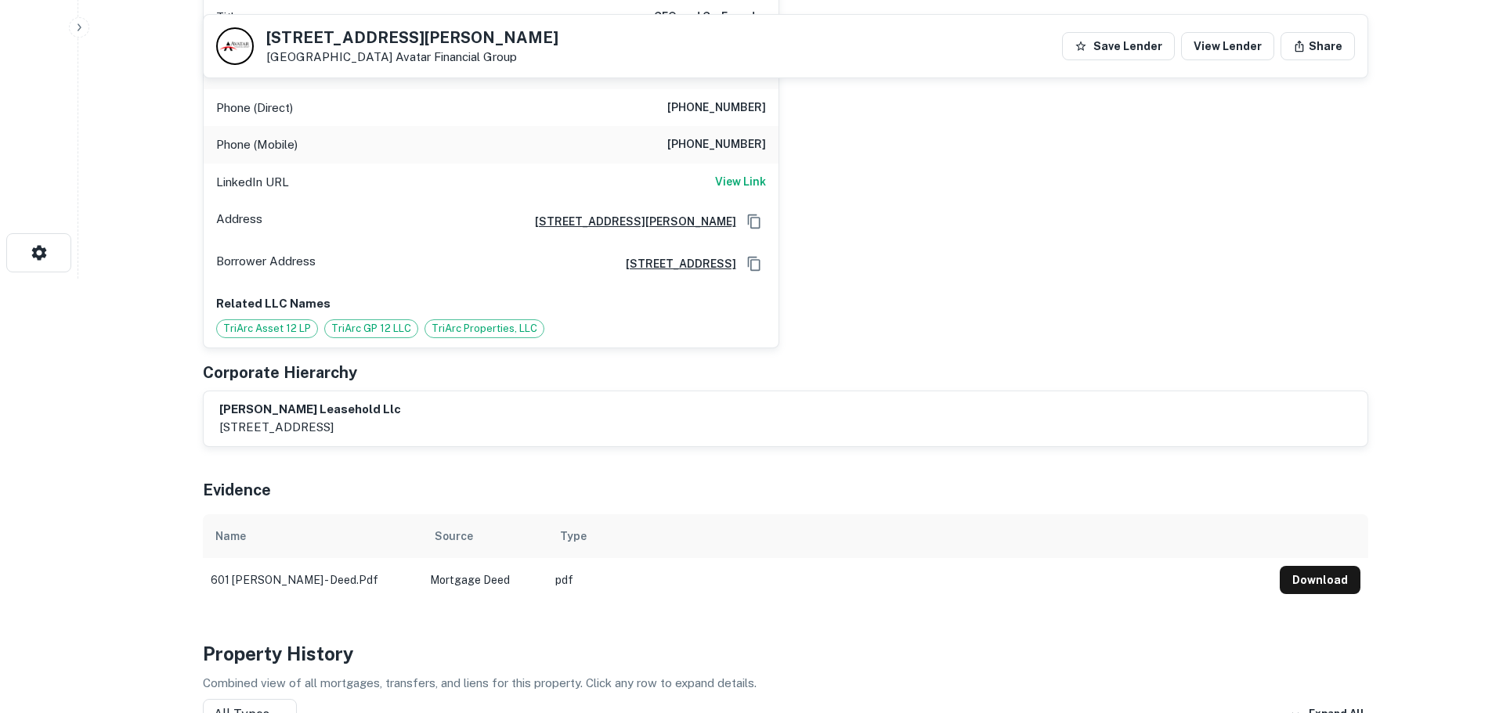
scroll to position [313, 0]
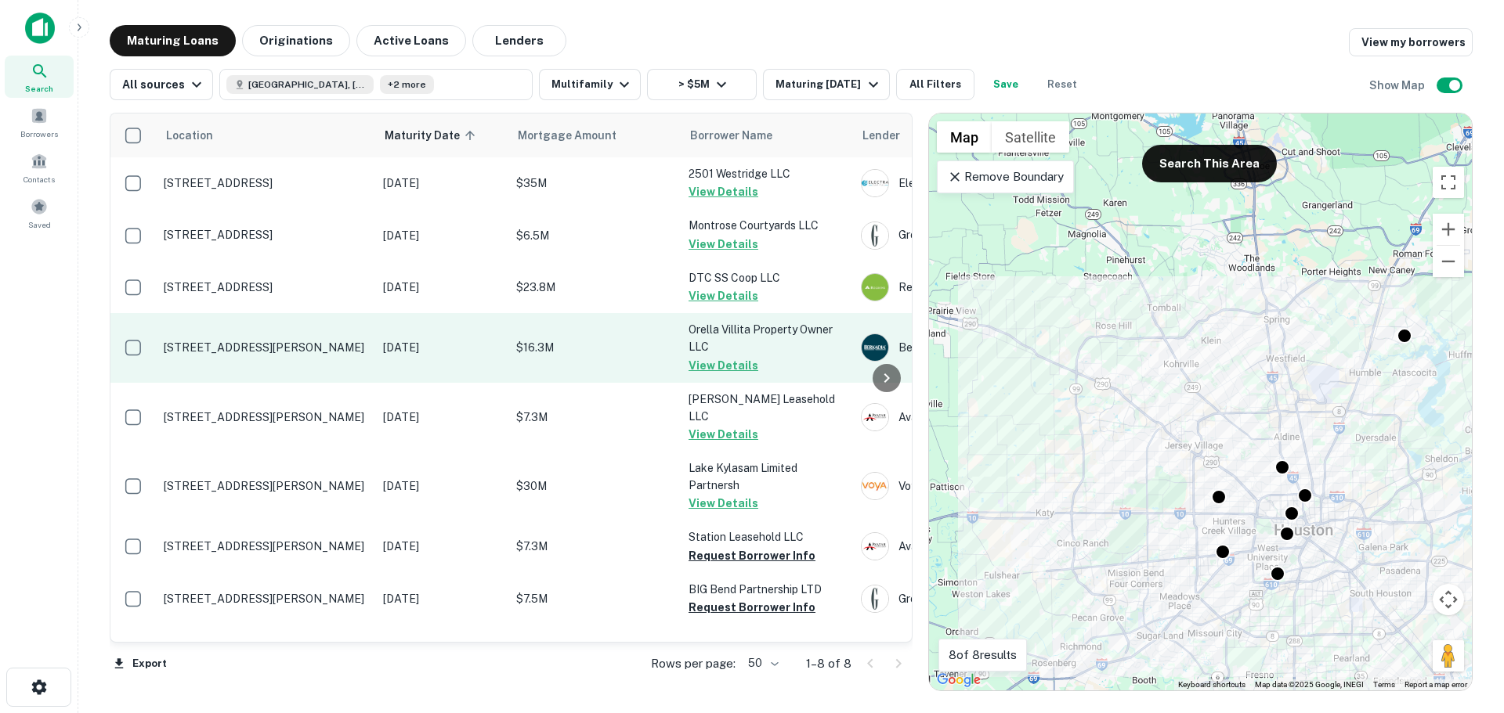
click at [199, 352] on p "5959 Bonhomme Rd Houston, TX 77036" at bounding box center [266, 348] width 204 height 14
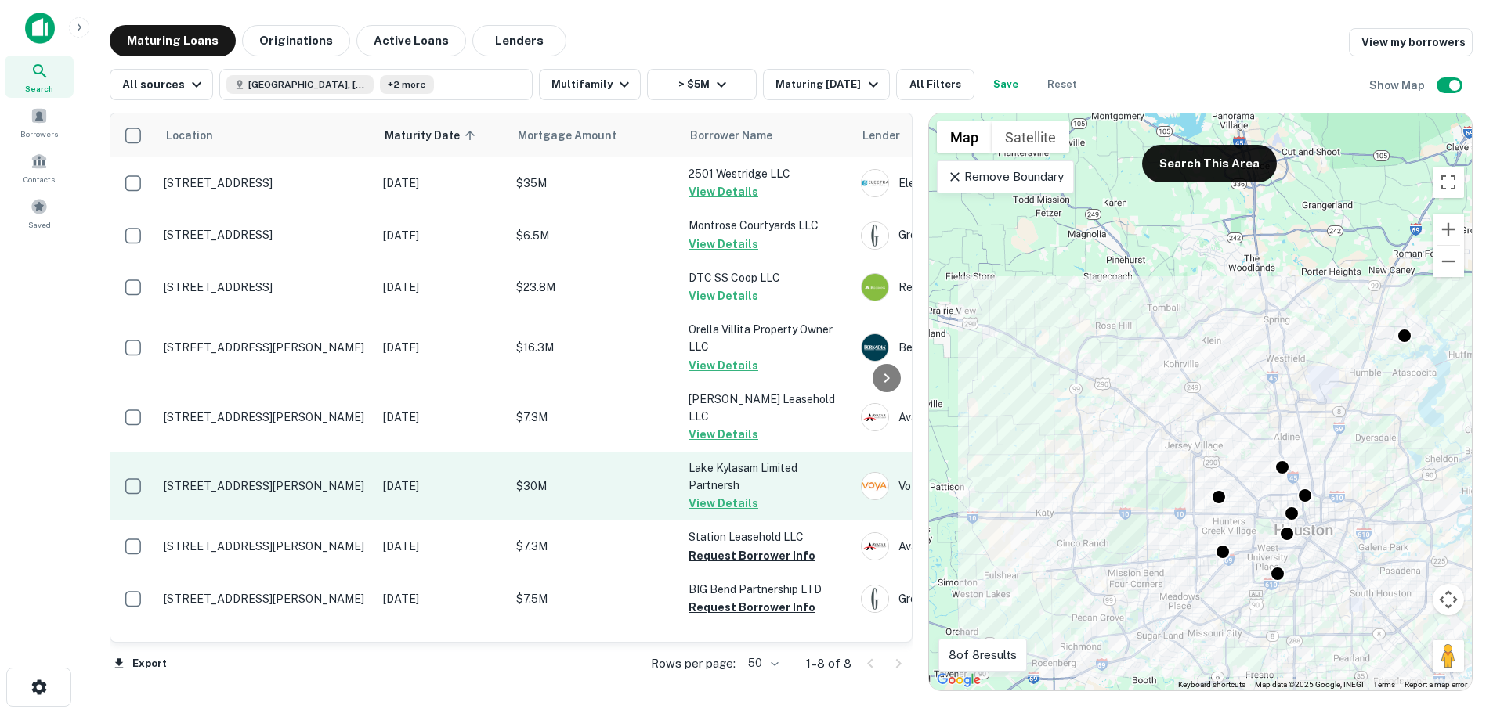
click at [268, 479] on p "3700 Kingwood Dr Kingwood, TX 77339" at bounding box center [266, 486] width 204 height 14
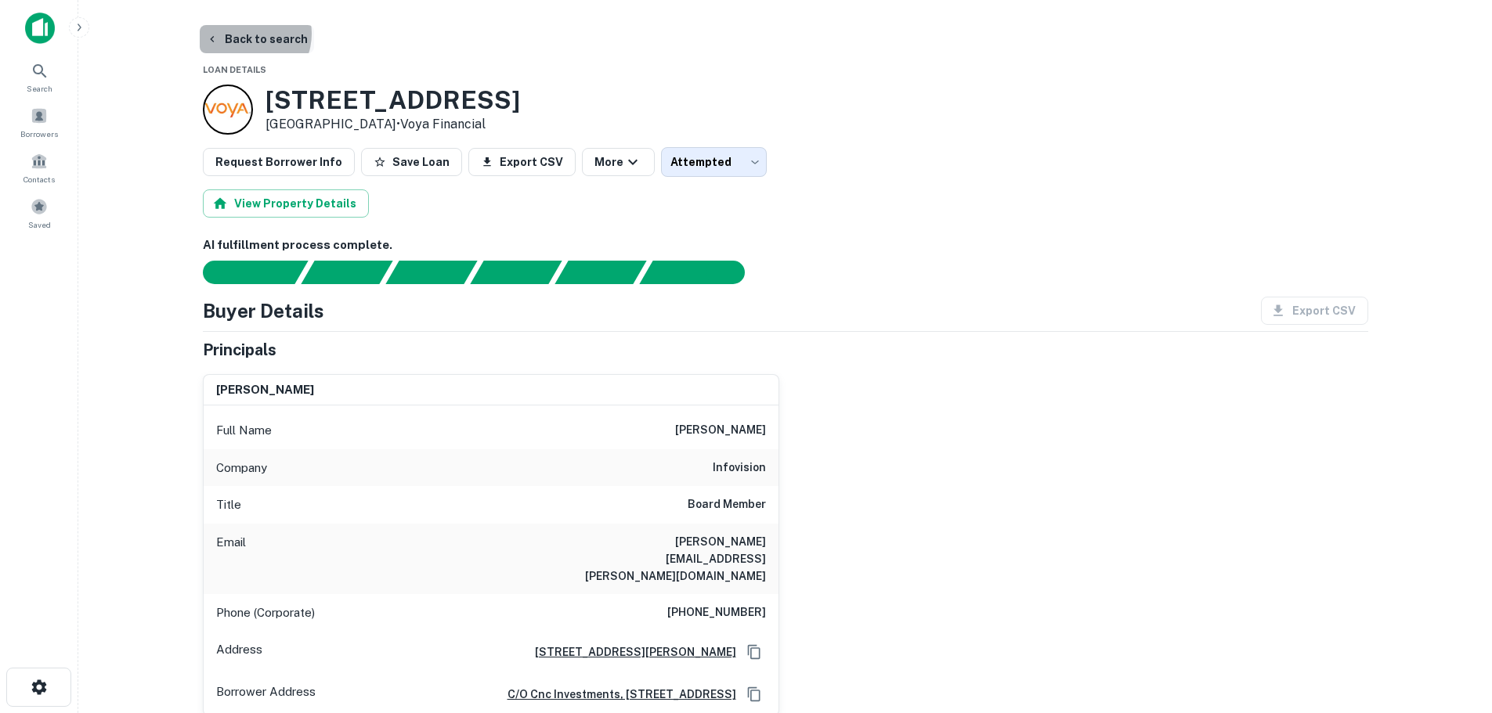
click at [245, 34] on button "Back to search" at bounding box center [257, 39] width 114 height 28
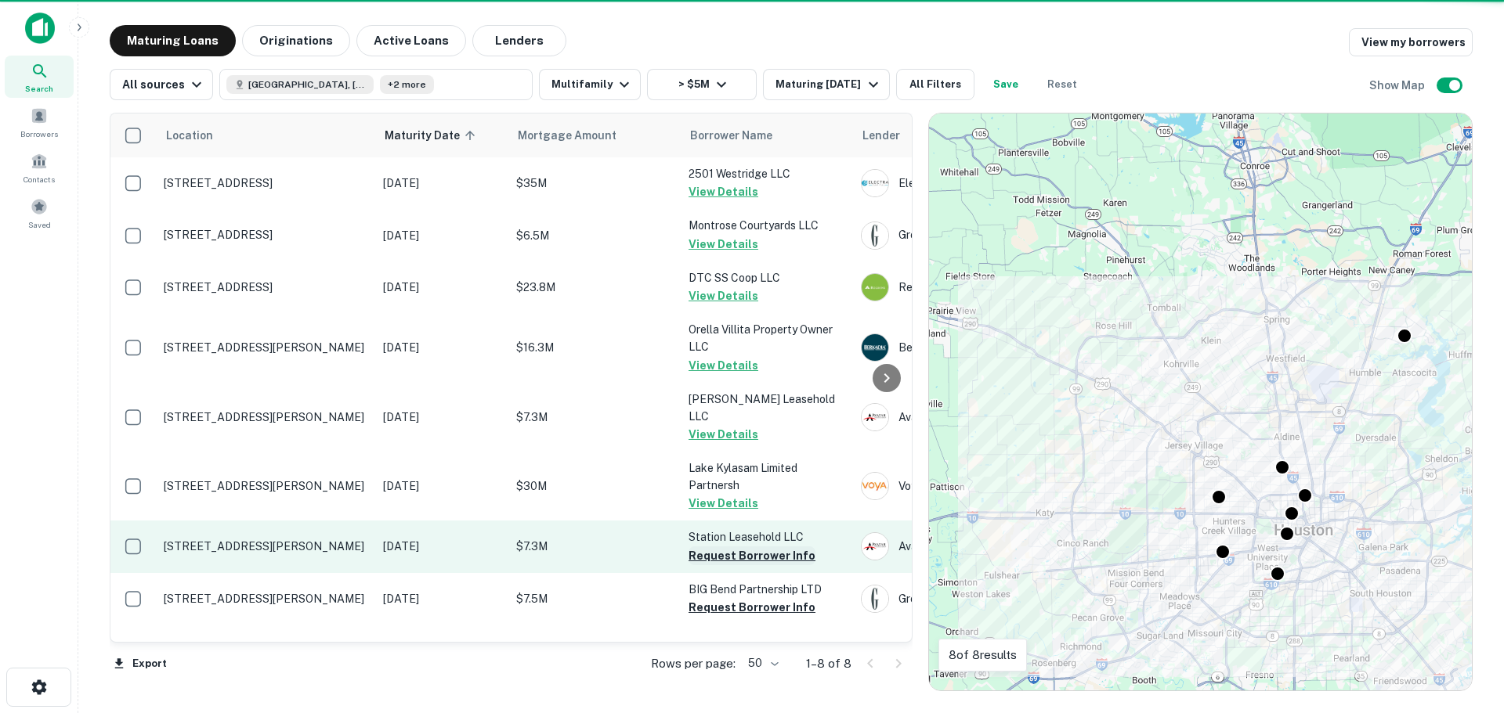
click at [733, 547] on button "Request Borrower Info" at bounding box center [751, 556] width 127 height 19
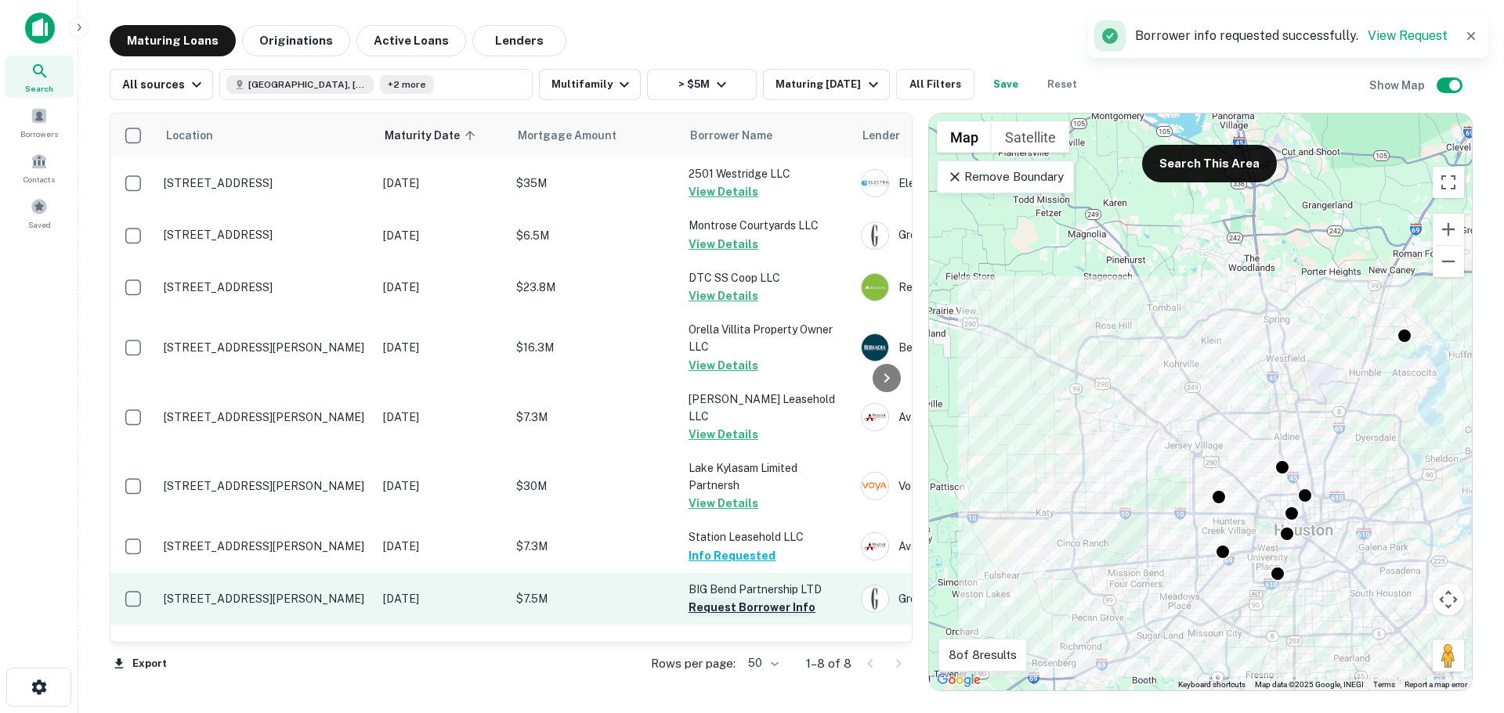
click at [738, 598] on button "Request Borrower Info" at bounding box center [751, 607] width 127 height 19
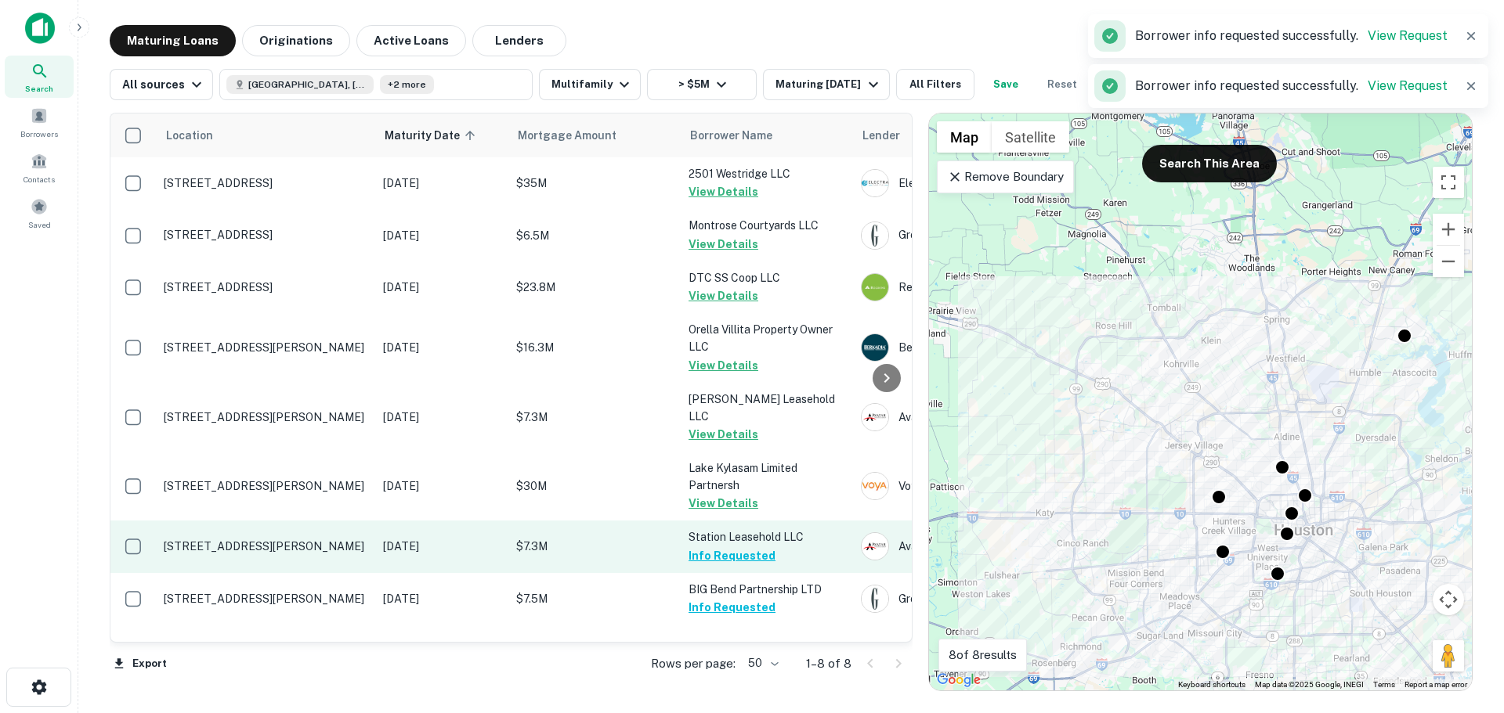
click at [330, 540] on p "4411 Fulton St Houston, TX 77009" at bounding box center [266, 547] width 204 height 14
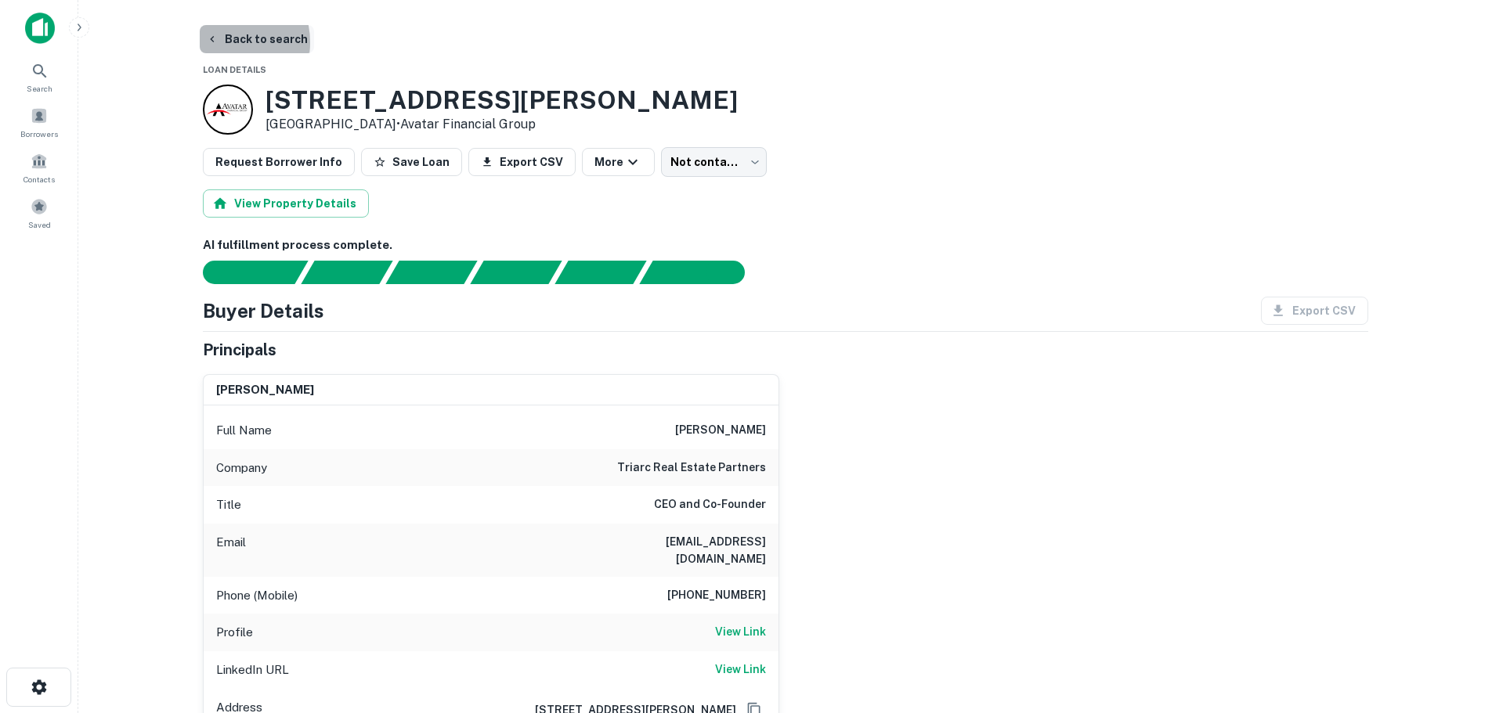
click at [219, 42] on button "Back to search" at bounding box center [257, 39] width 114 height 28
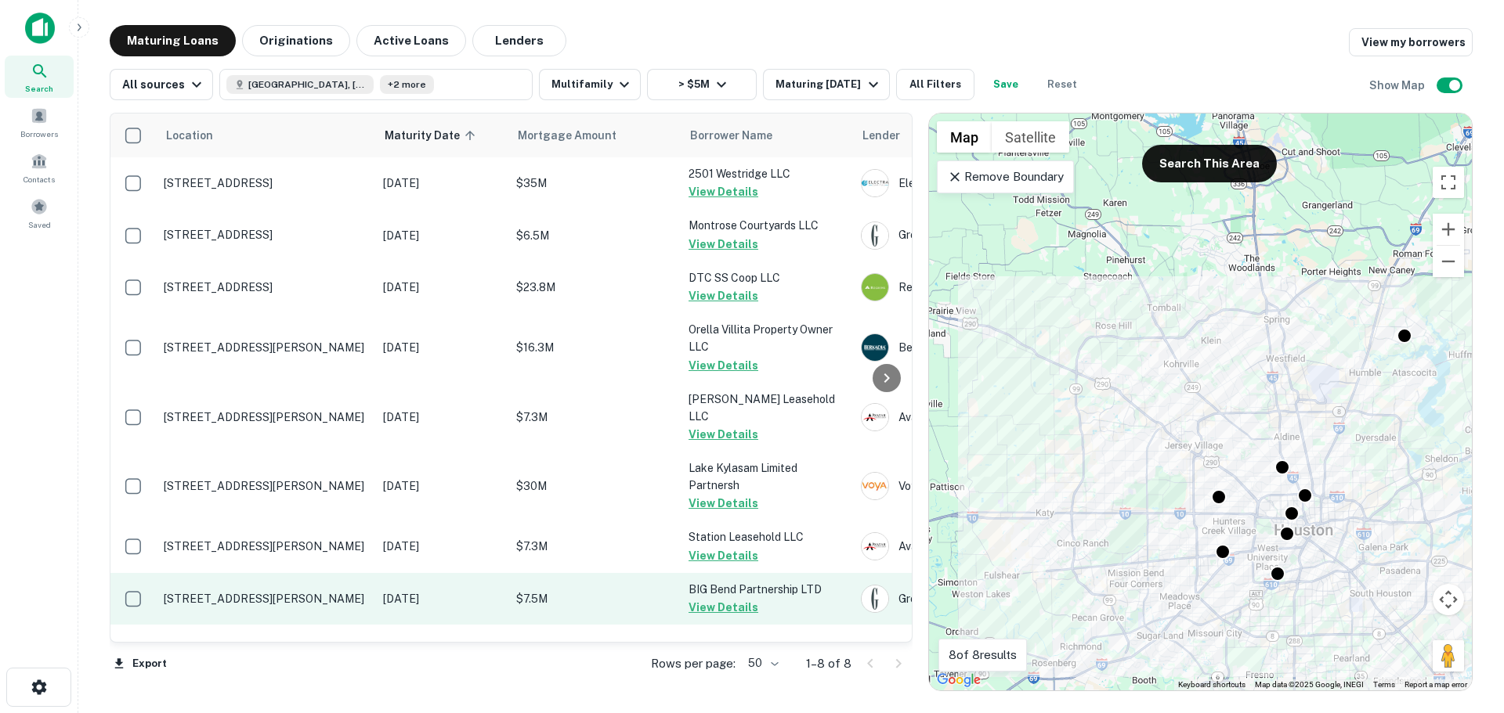
click at [298, 589] on td "1501 Big Bend Dr Houston, TX 77055" at bounding box center [265, 599] width 219 height 52
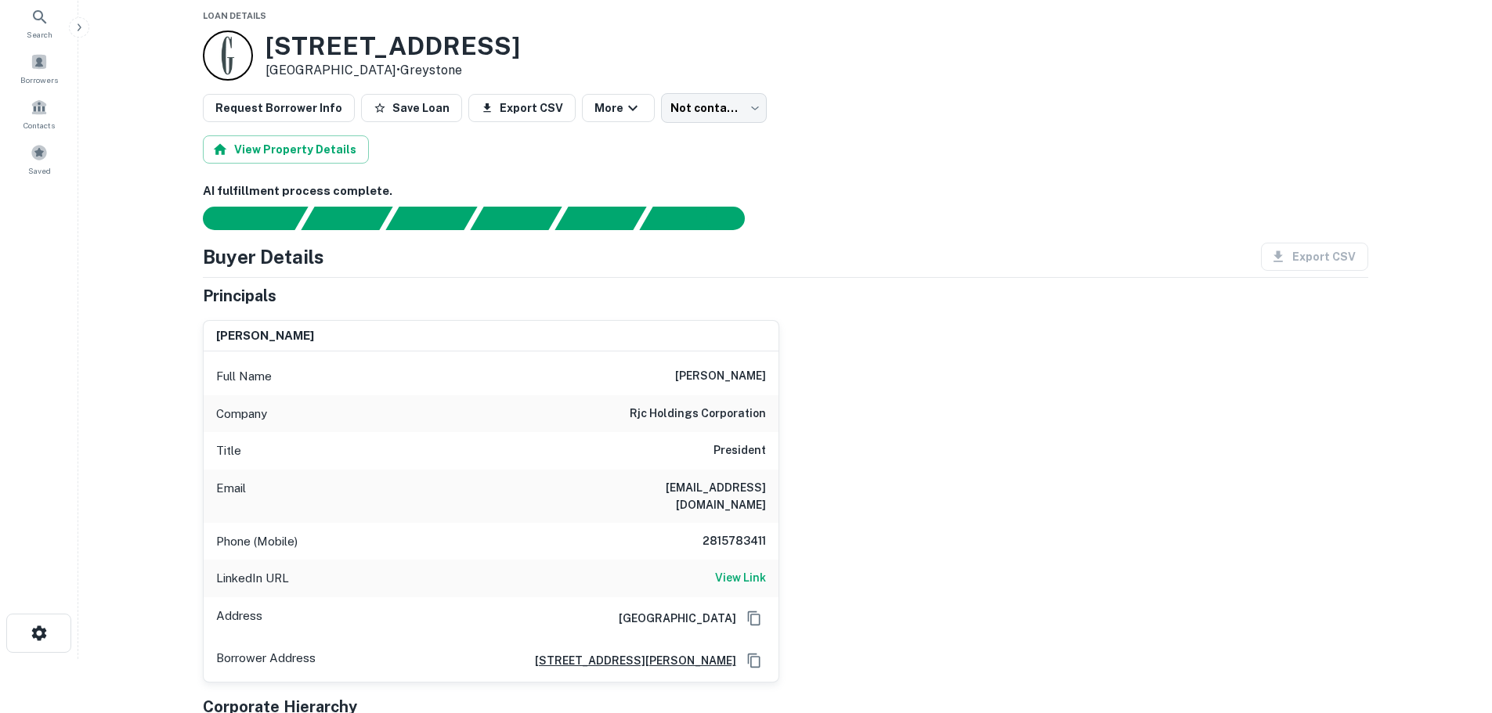
scroll to position [78, 0]
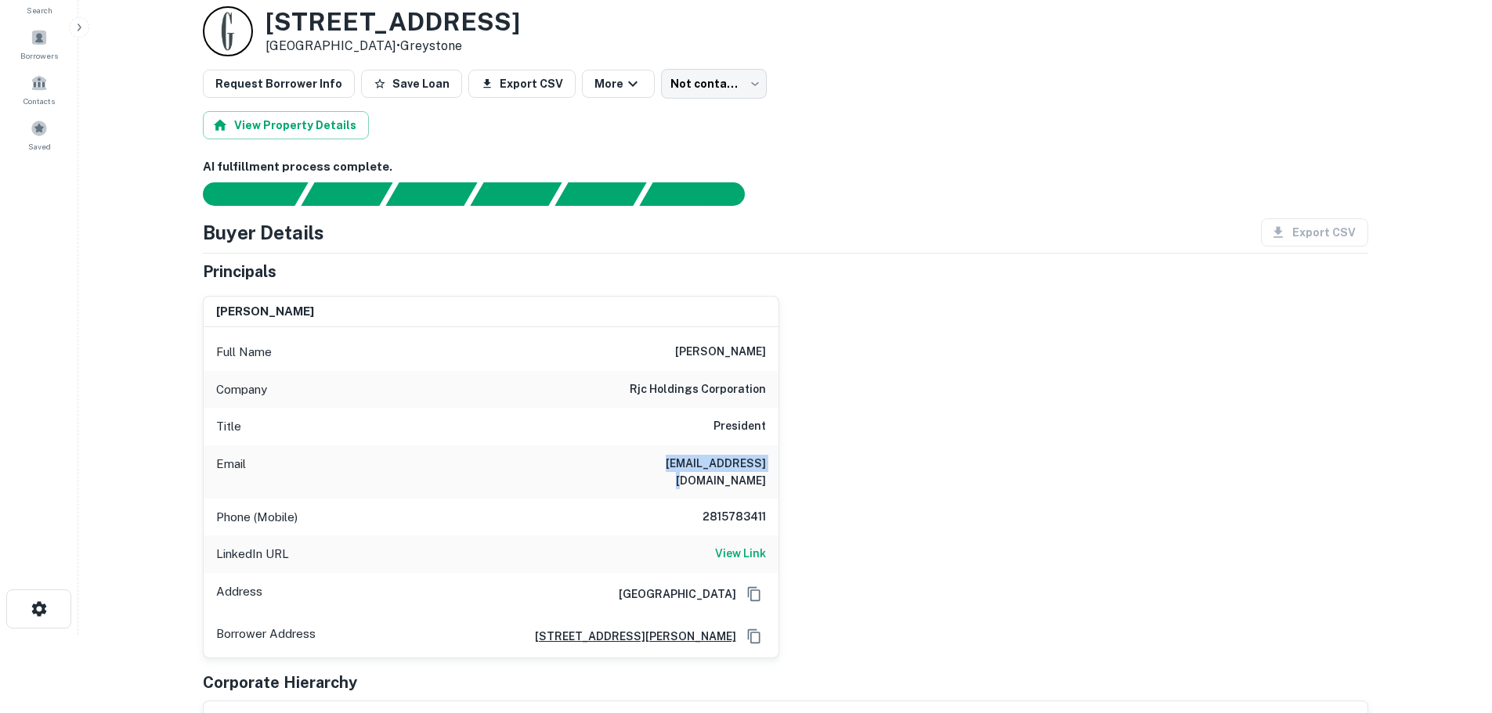
drag, startPoint x: 672, startPoint y: 464, endPoint x: 767, endPoint y: 462, distance: 94.8
click at [767, 462] on div "Email rino@rjc-whq.com" at bounding box center [491, 472] width 575 height 53
copy h6 "rino@rjc-whq.com"
drag, startPoint x: 673, startPoint y: 507, endPoint x: 771, endPoint y: 508, distance: 97.9
click at [771, 508] on div "Phone (Mobile) 2815783411" at bounding box center [491, 518] width 575 height 38
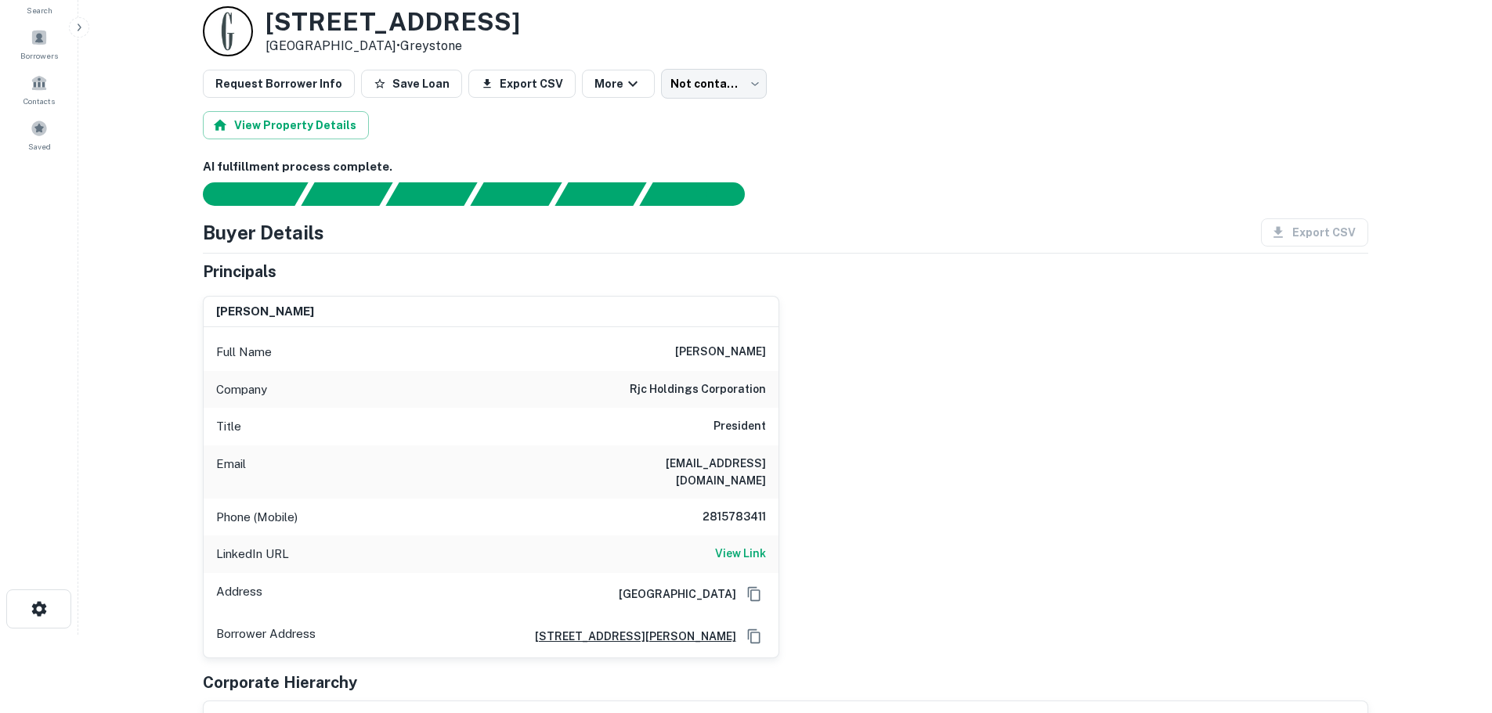
drag, startPoint x: 745, startPoint y: 509, endPoint x: 820, endPoint y: 297, distance: 225.2
click at [820, 297] on div "rino cassinelli Full Name rino cassinelli Company rjc holdings corporation Titl…" at bounding box center [779, 470] width 1178 height 375
drag, startPoint x: 659, startPoint y: 485, endPoint x: 804, endPoint y: 503, distance: 146.8
click at [804, 503] on div "rino cassinelli Full Name rino cassinelli Company rjc holdings corporation Titl…" at bounding box center [779, 470] width 1178 height 375
copy h6 "2815783411"
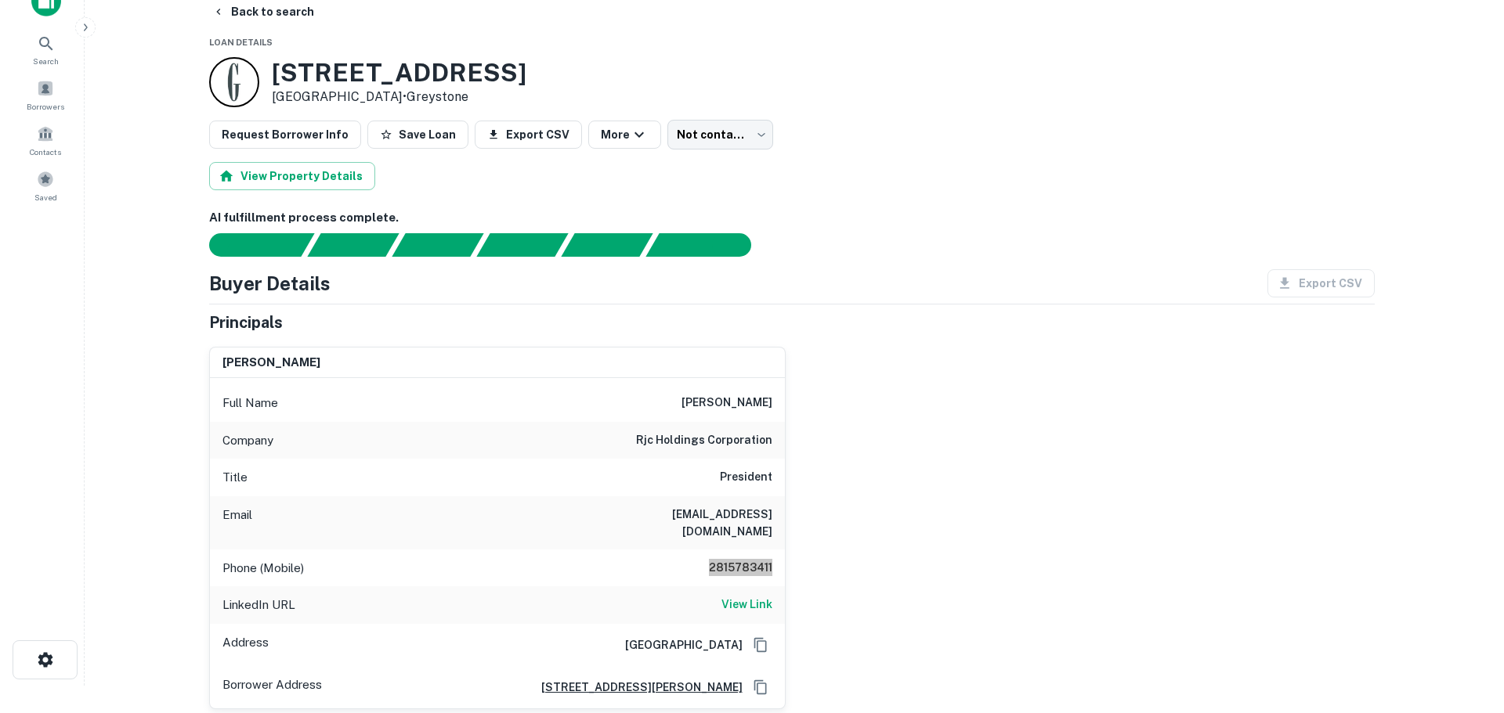
scroll to position [0, 0]
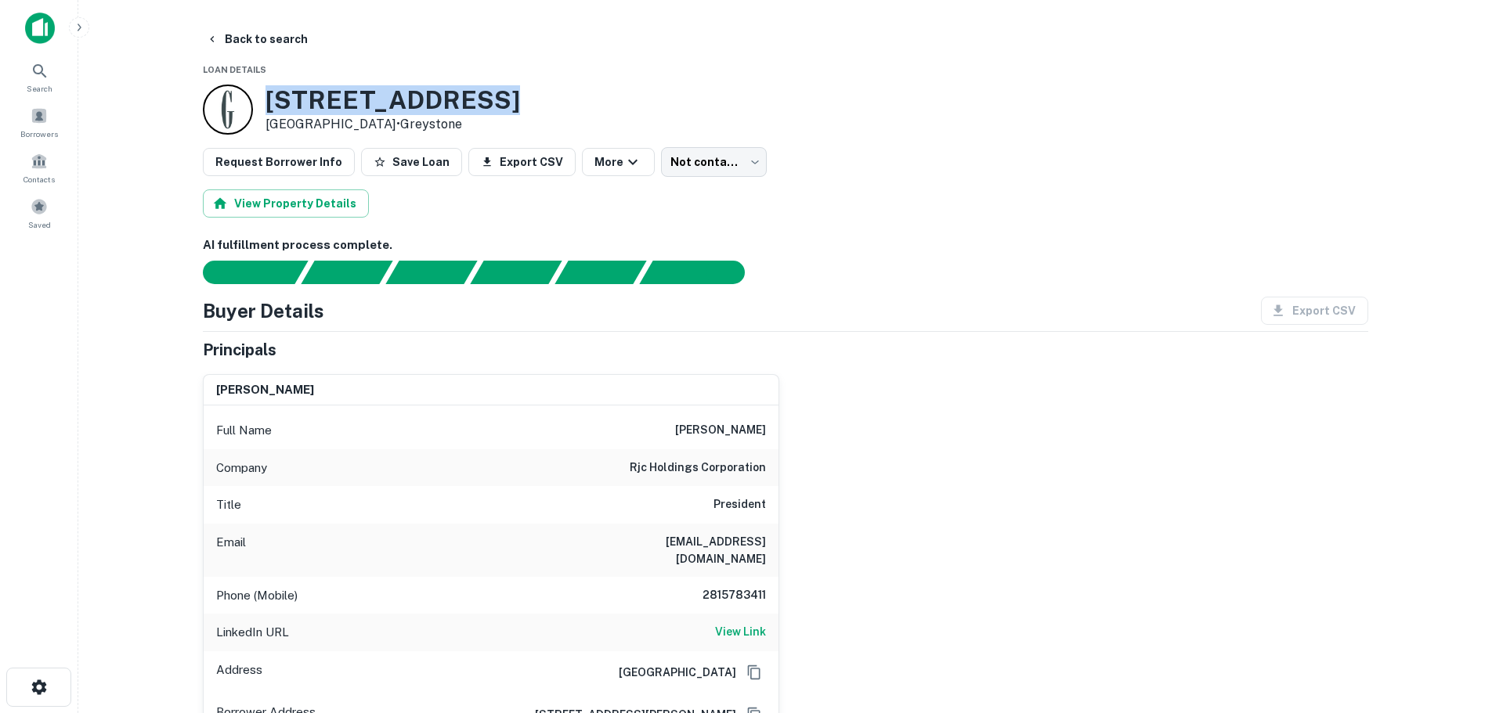
drag, startPoint x: 528, startPoint y: 99, endPoint x: 262, endPoint y: 104, distance: 266.3
click at [262, 104] on div "1501 Big Bend Dr Houston, TX 77055 • Greystone" at bounding box center [785, 110] width 1165 height 50
copy h3 "1501 Big Bend Dr"
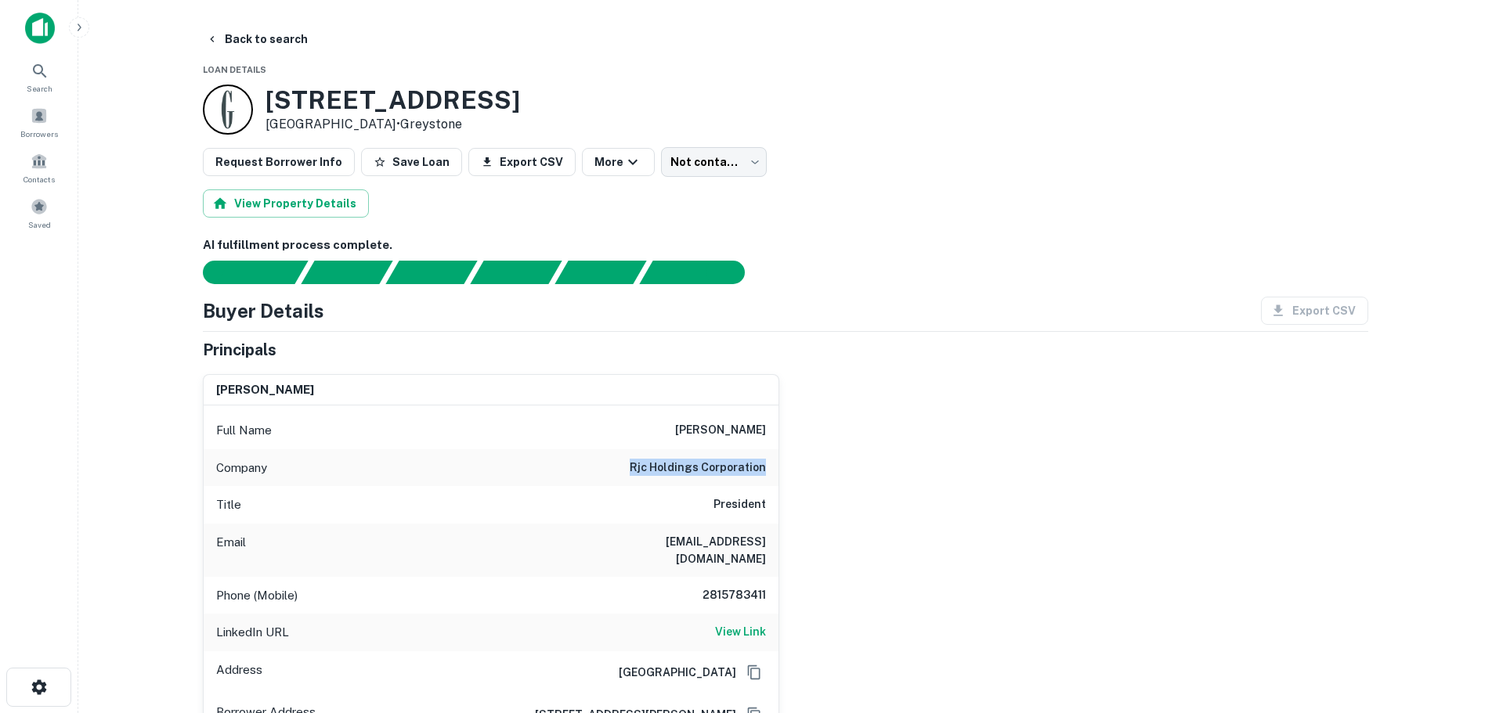
drag, startPoint x: 632, startPoint y: 458, endPoint x: 775, endPoint y: 468, distance: 143.6
click at [775, 468] on div "Company rjc holdings corporation" at bounding box center [491, 469] width 575 height 38
copy h6 "rjc holdings corporation"
click at [944, 492] on div "rino cassinelli Full Name rino cassinelli Company rjc holdings corporation Titl…" at bounding box center [779, 549] width 1178 height 375
click at [227, 44] on button "Back to search" at bounding box center [257, 39] width 114 height 28
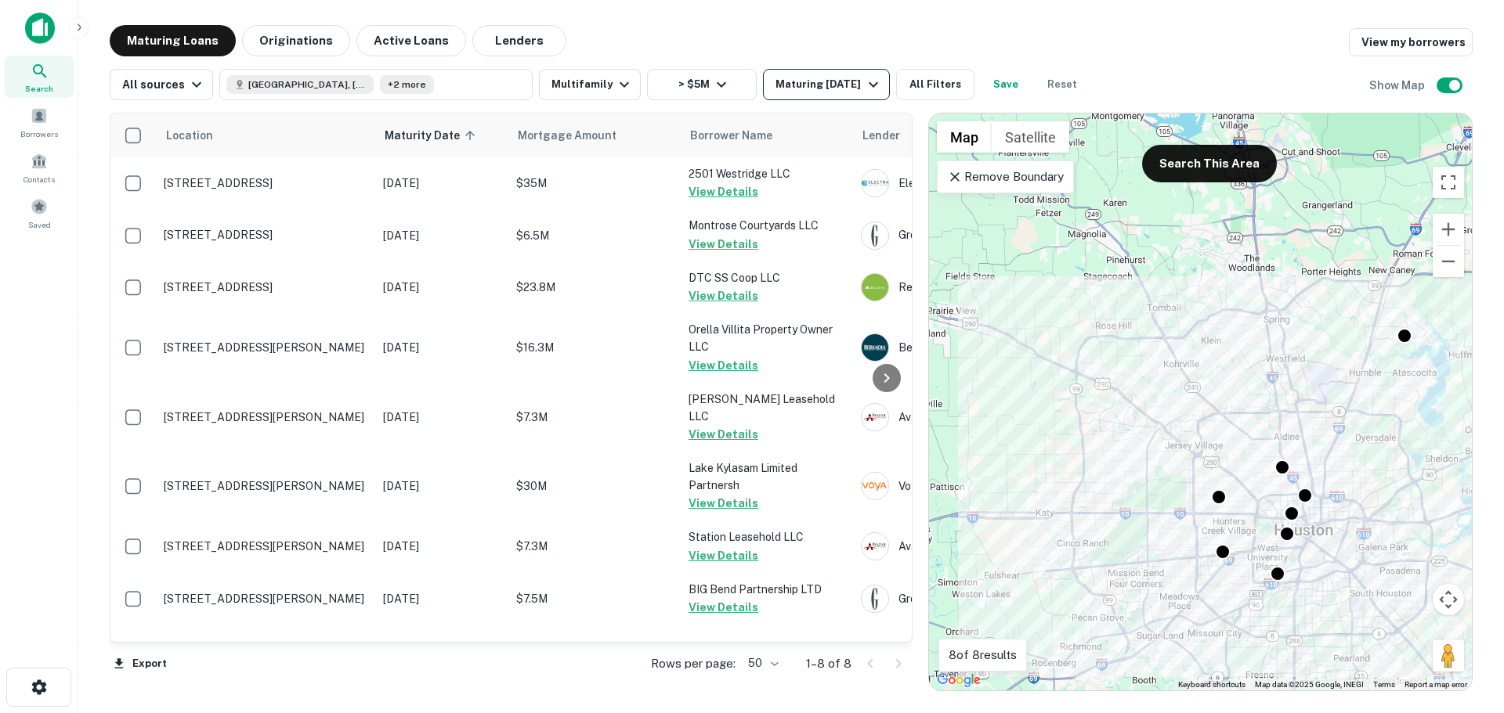
click at [871, 87] on icon "button" at bounding box center [873, 84] width 19 height 19
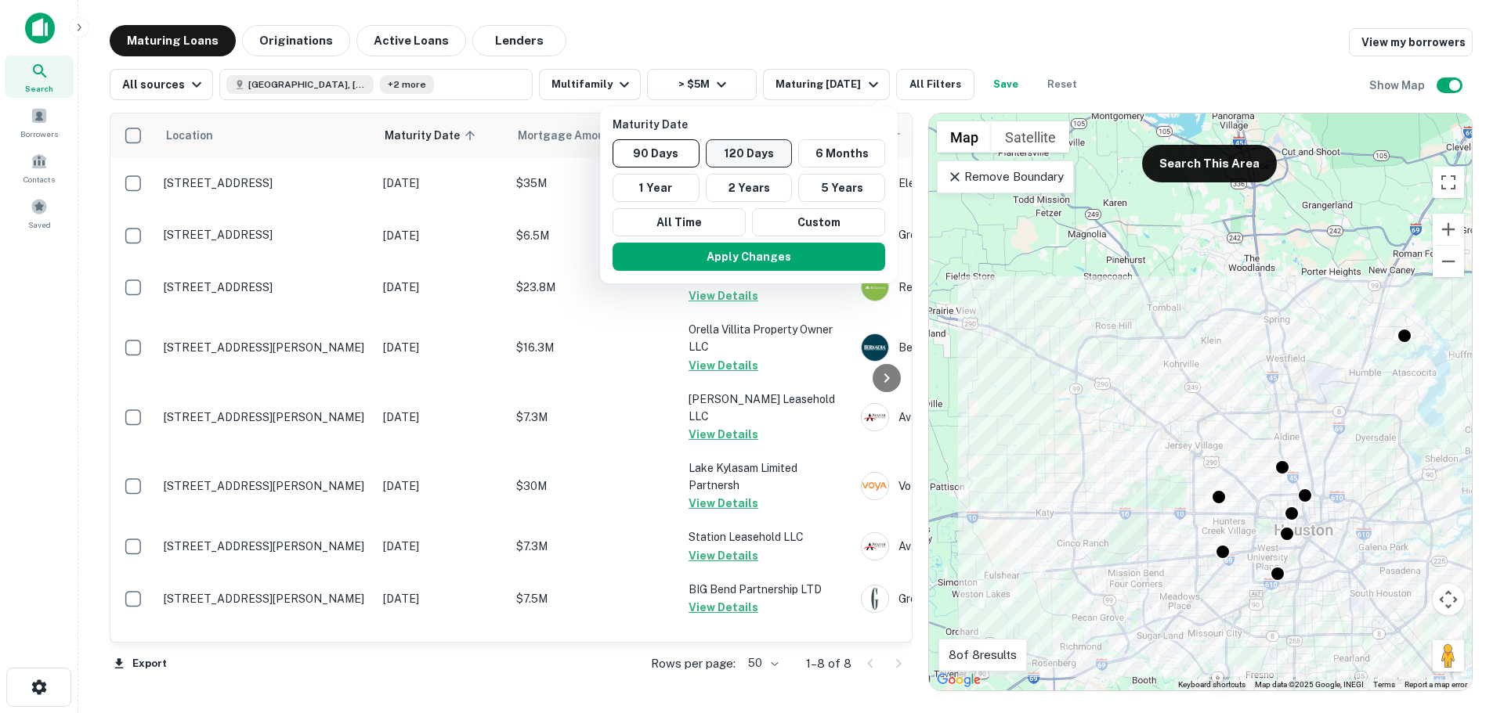
click at [730, 157] on button "120 Days" at bounding box center [749, 153] width 87 height 28
click at [746, 251] on button "Apply Changes" at bounding box center [752, 257] width 273 height 28
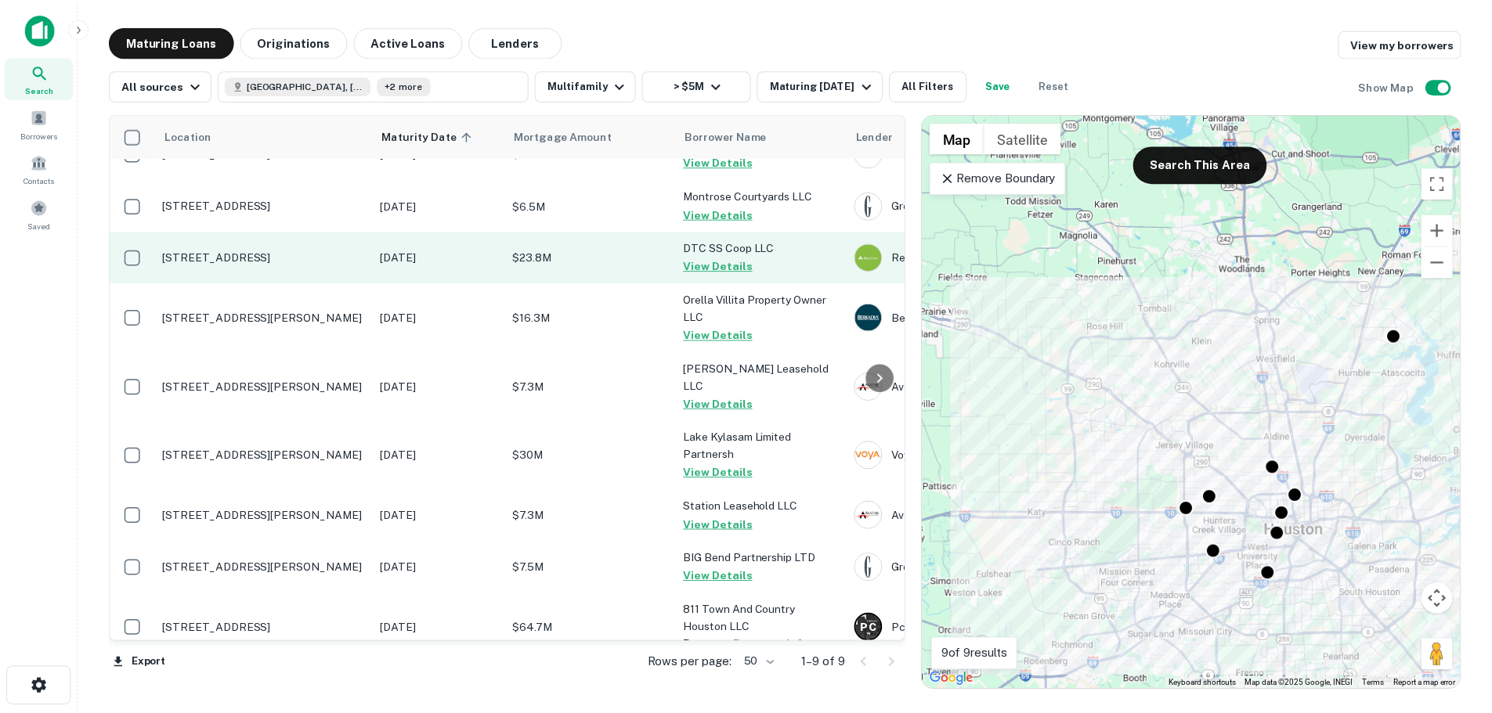
scroll to position [46, 0]
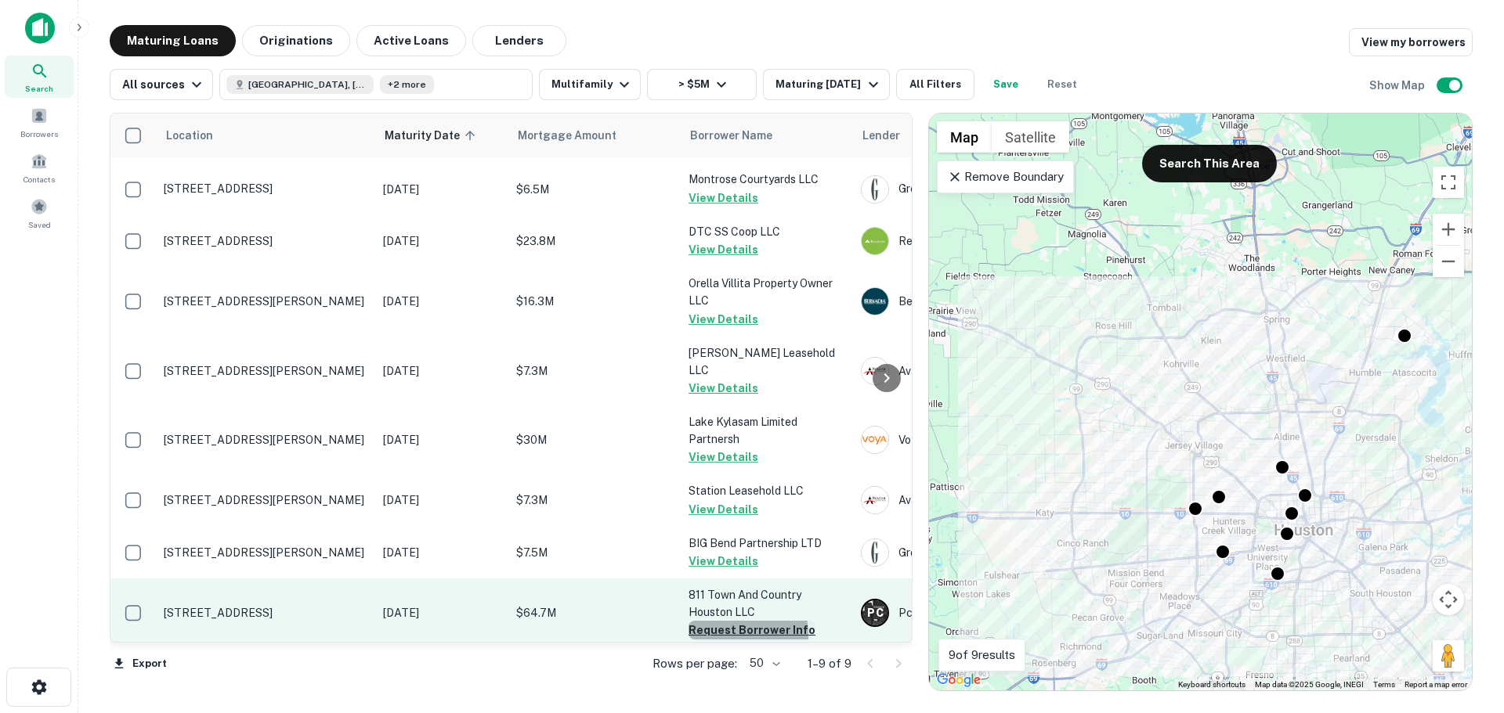
click at [709, 621] on button "Request Borrower Info" at bounding box center [751, 630] width 127 height 19
click at [323, 579] on td "801 Town And Country Blvd Houston, TX 77024" at bounding box center [265, 613] width 219 height 69
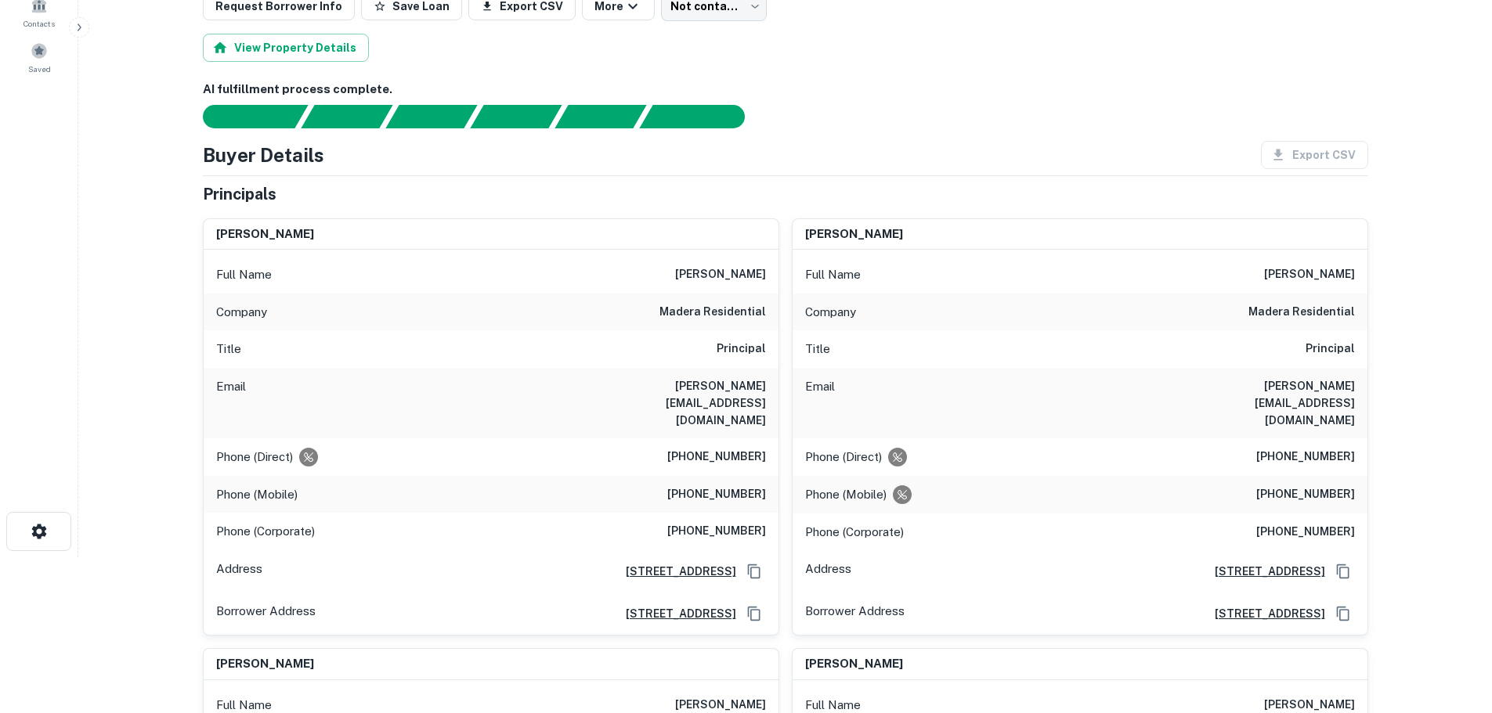
scroll to position [157, 0]
